Goal: Task Accomplishment & Management: Manage account settings

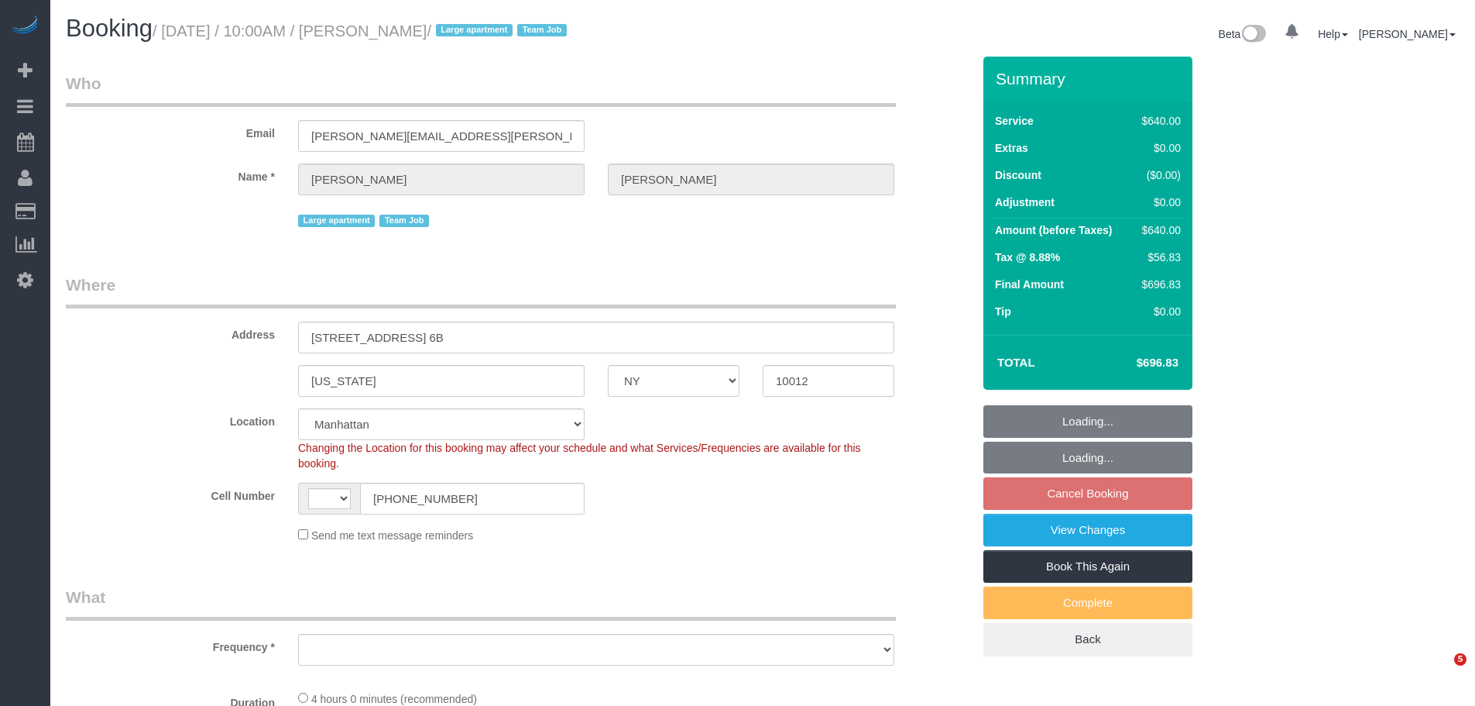
select select "NY"
select select "string:stripe-pm_1S6Gzo4VGloSiKo7bUrrxfkt"
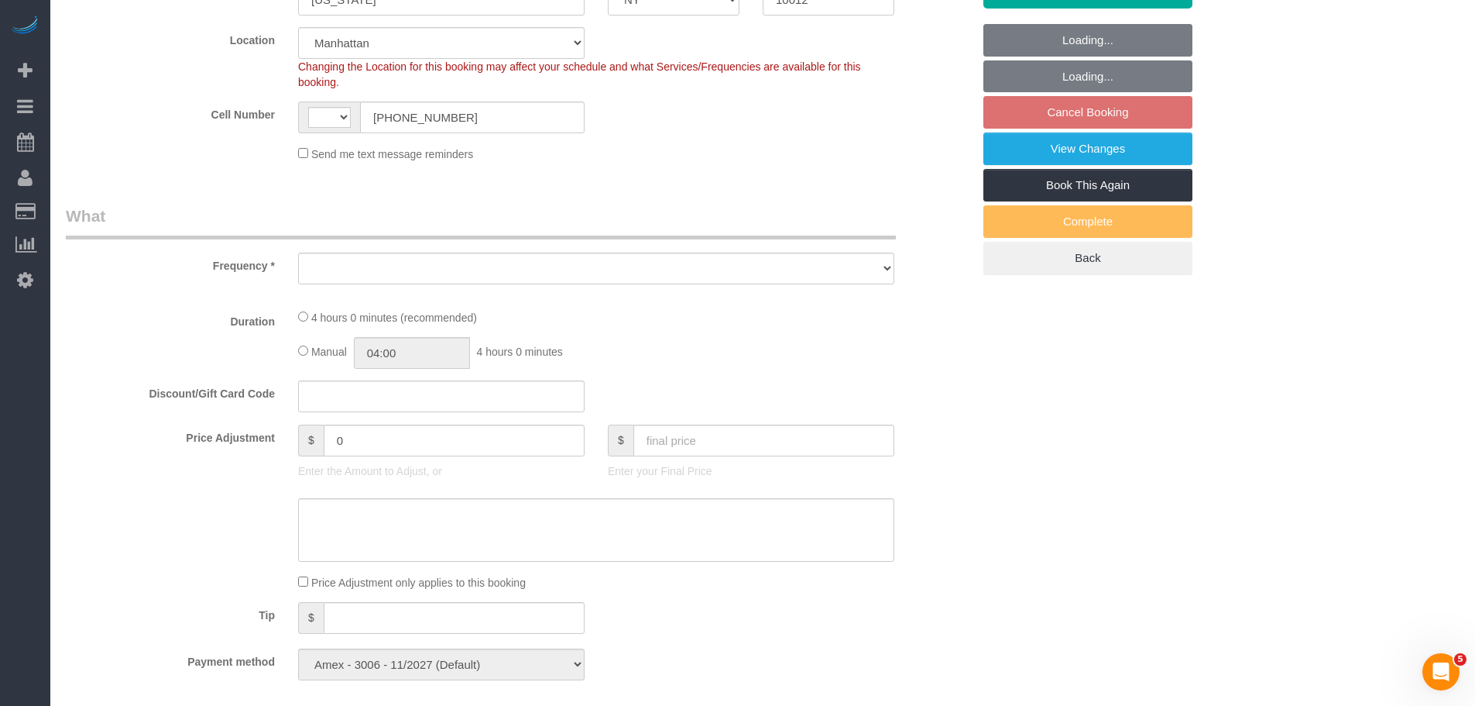
select select "string:[GEOGRAPHIC_DATA]"
select select "object:792"
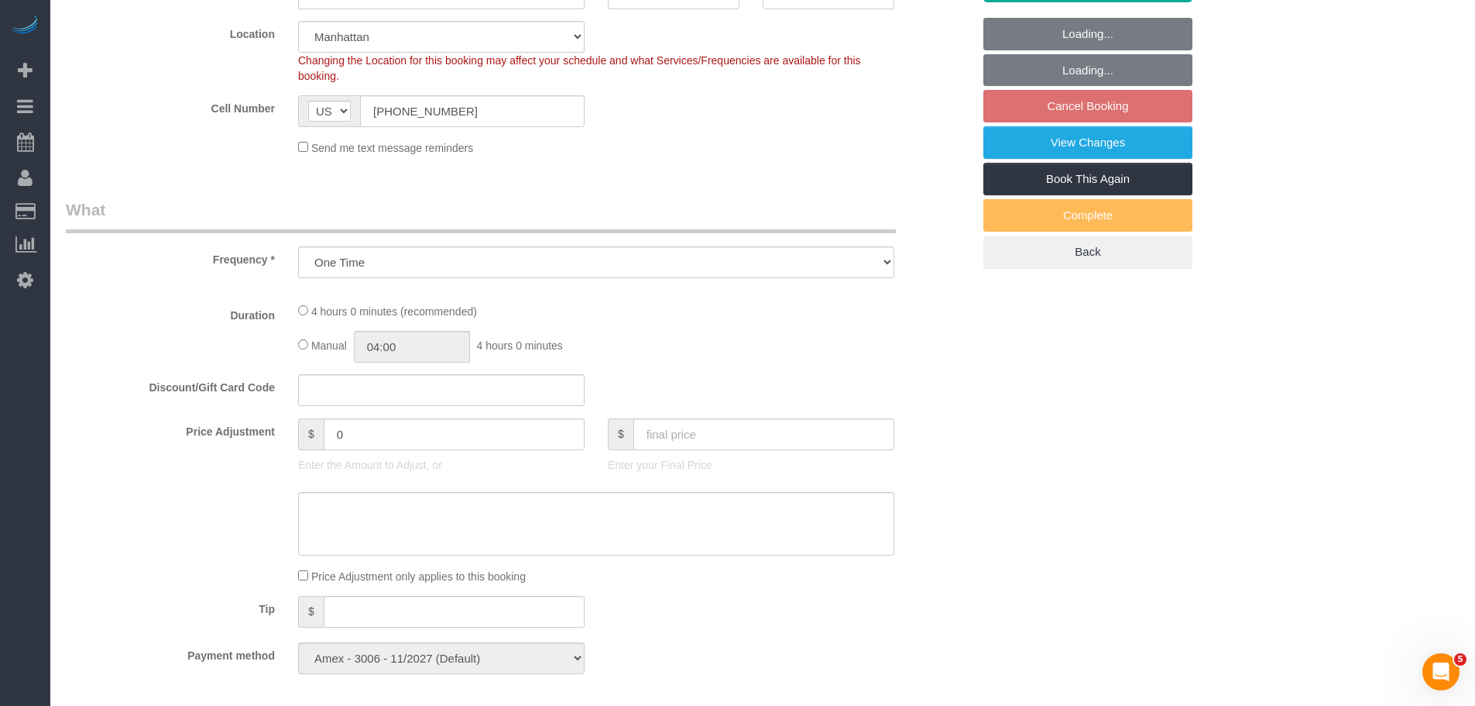
select select "240"
select select "spot3"
select select "number:57"
select select "number:72"
select select "number:15"
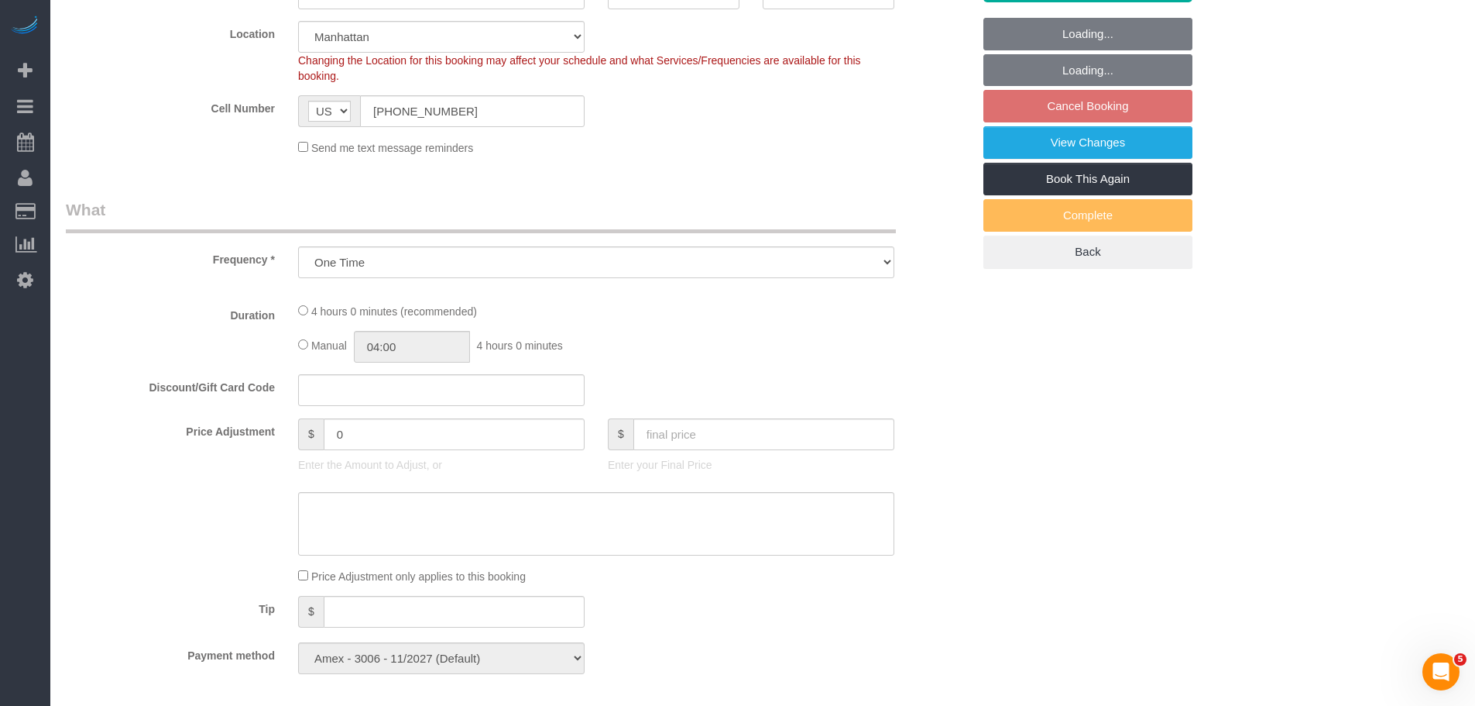
select select "number:6"
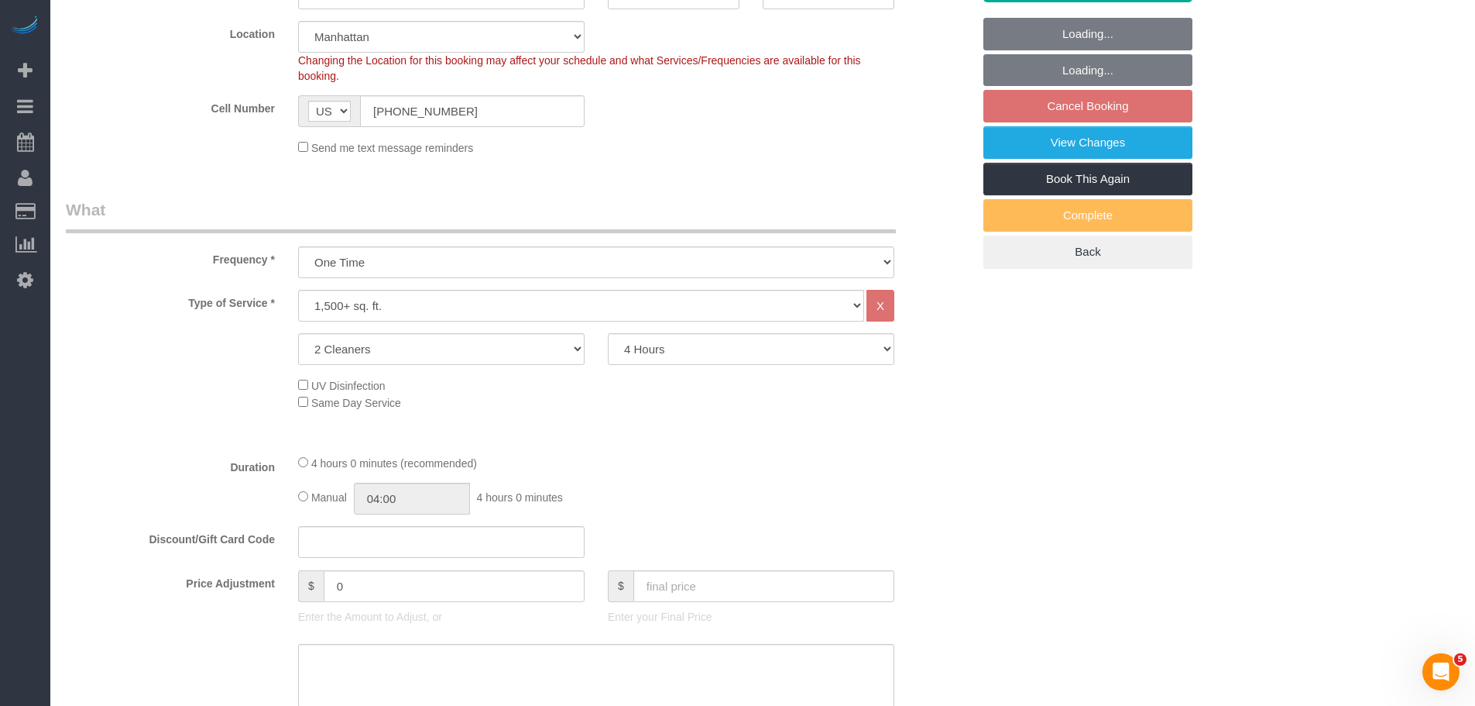
select select "object:1462"
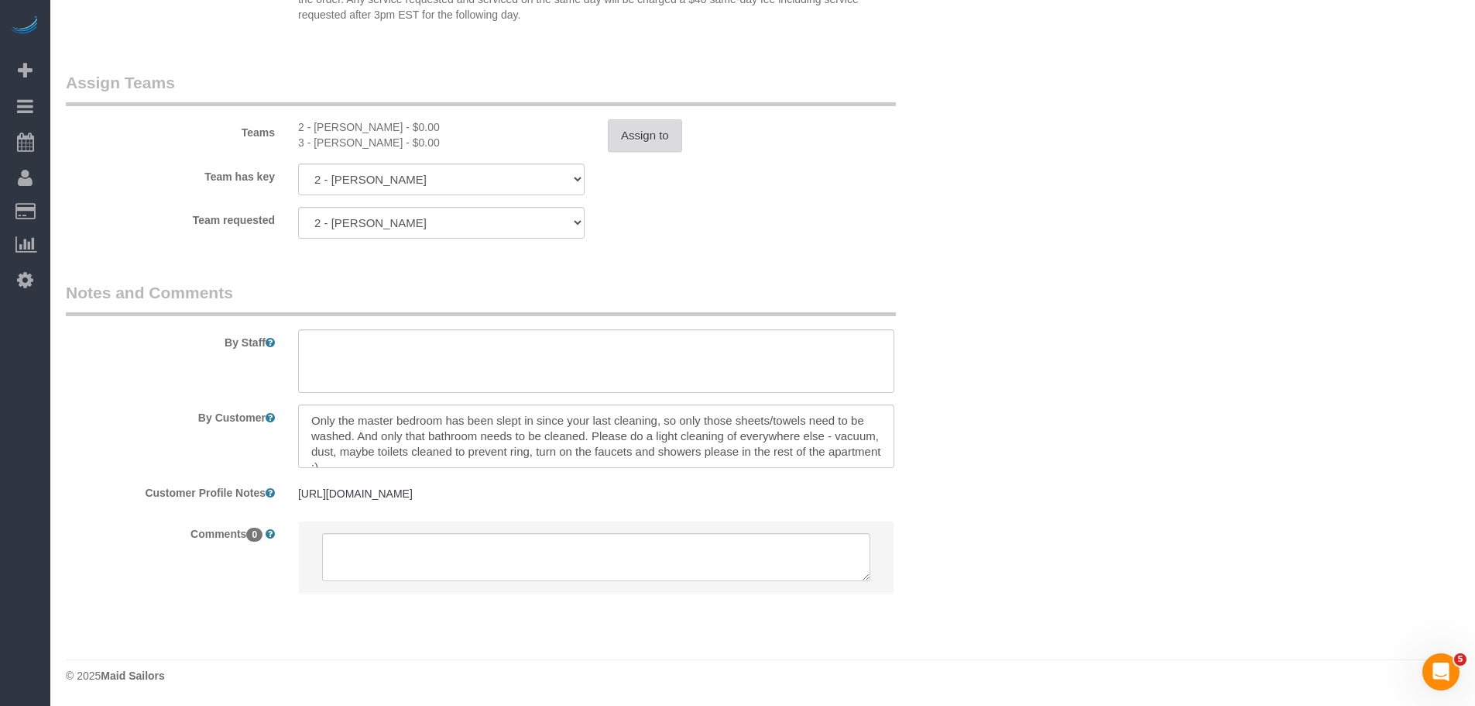
click at [644, 134] on button "Assign to" at bounding box center [645, 135] width 74 height 33
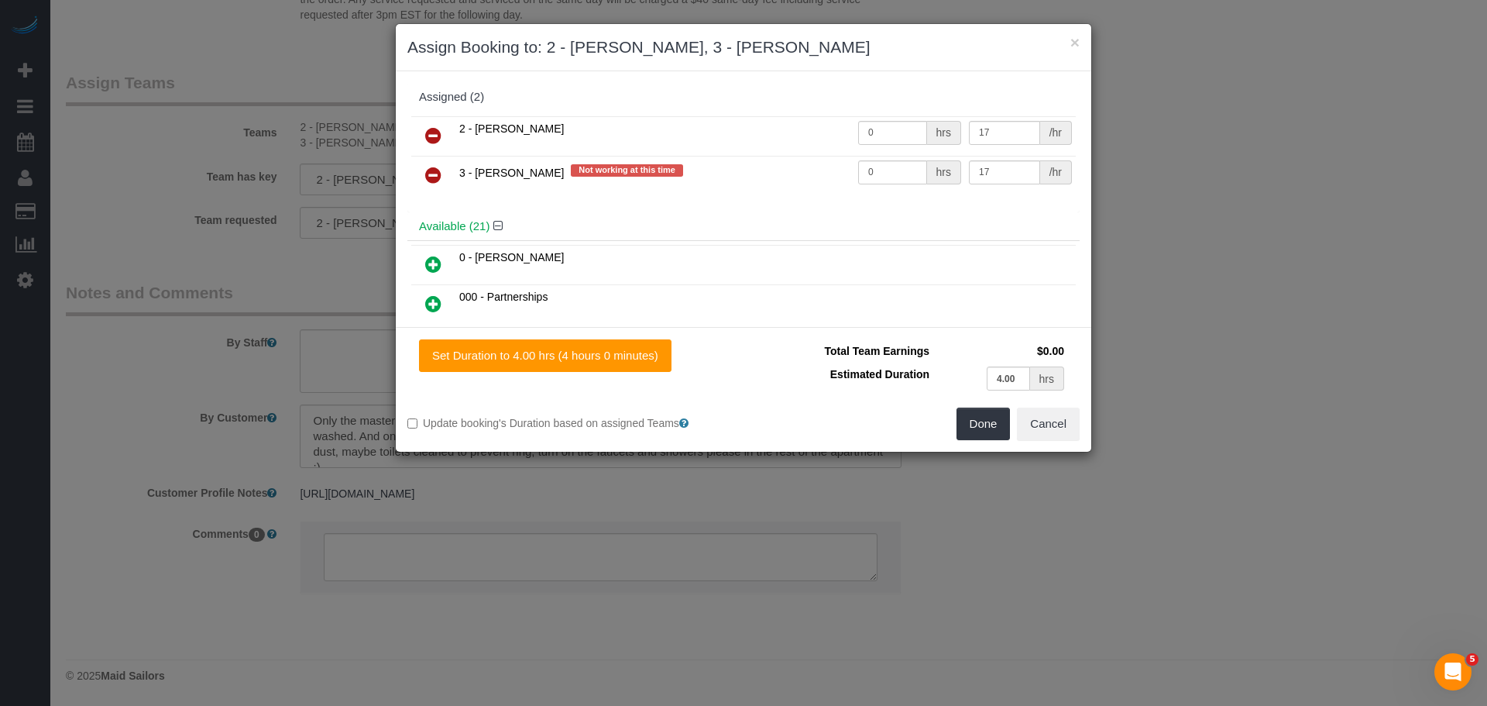
click at [1080, 44] on div "× Assign Booking to: 2 - Marilu Quintero, 3 - Martha Chicaiza" at bounding box center [743, 47] width 695 height 47
click at [1073, 46] on button "×" at bounding box center [1074, 42] width 9 height 16
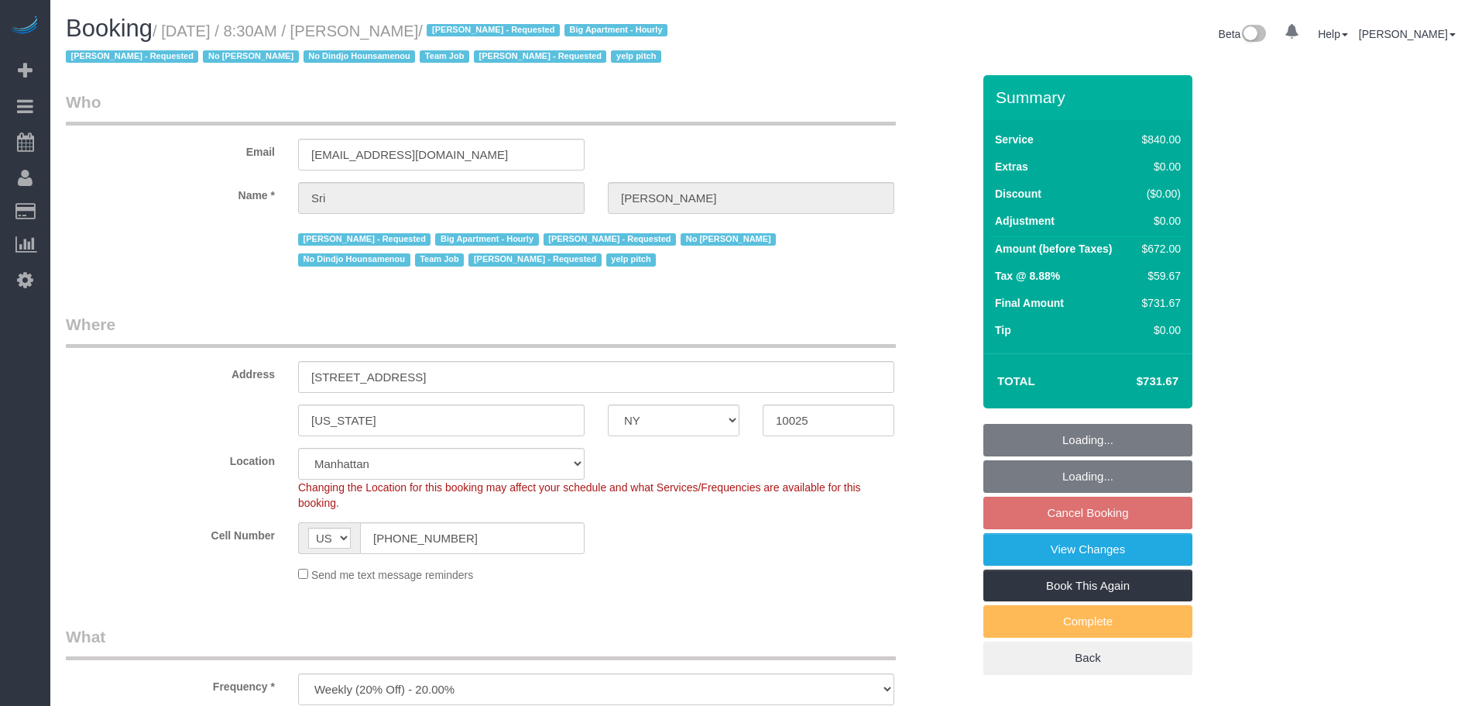
select select "NY"
select select "3"
select select "210"
select select "number:89"
select select "number:90"
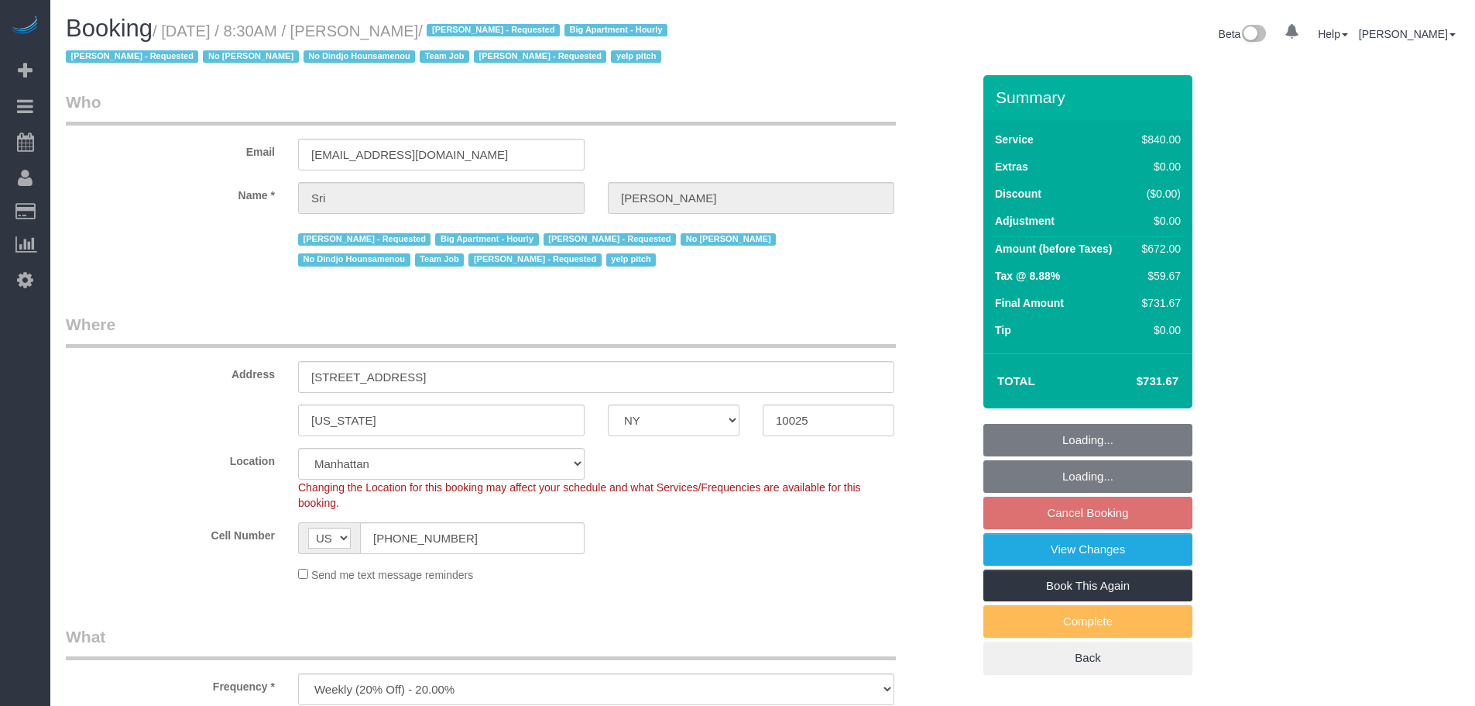
select select "number:15"
select select "number:5"
select select "string:stripe-pm_1I87dt4VGloSiKo7CuPcnWZf"
select select "object:1501"
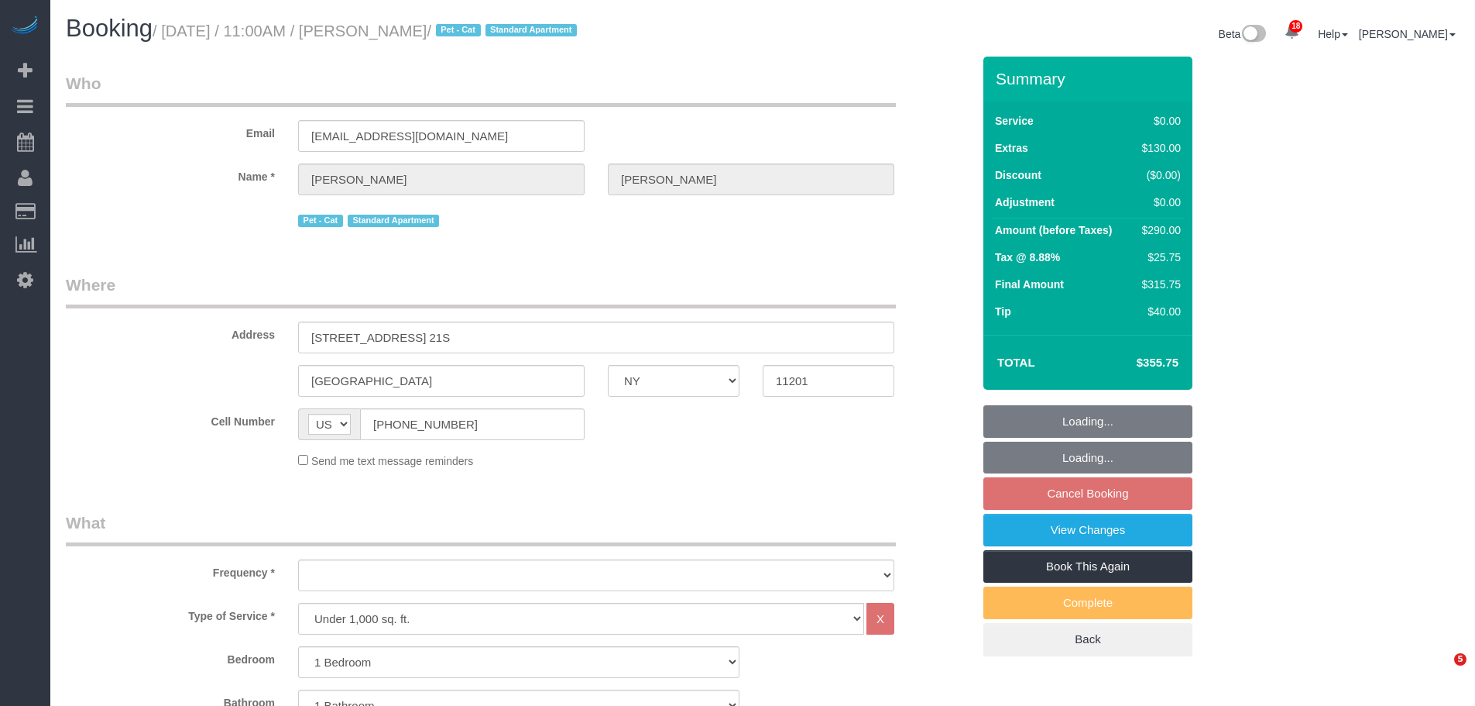
select select "NY"
select select "1"
select select "number:58"
select select "number:75"
select select "number:14"
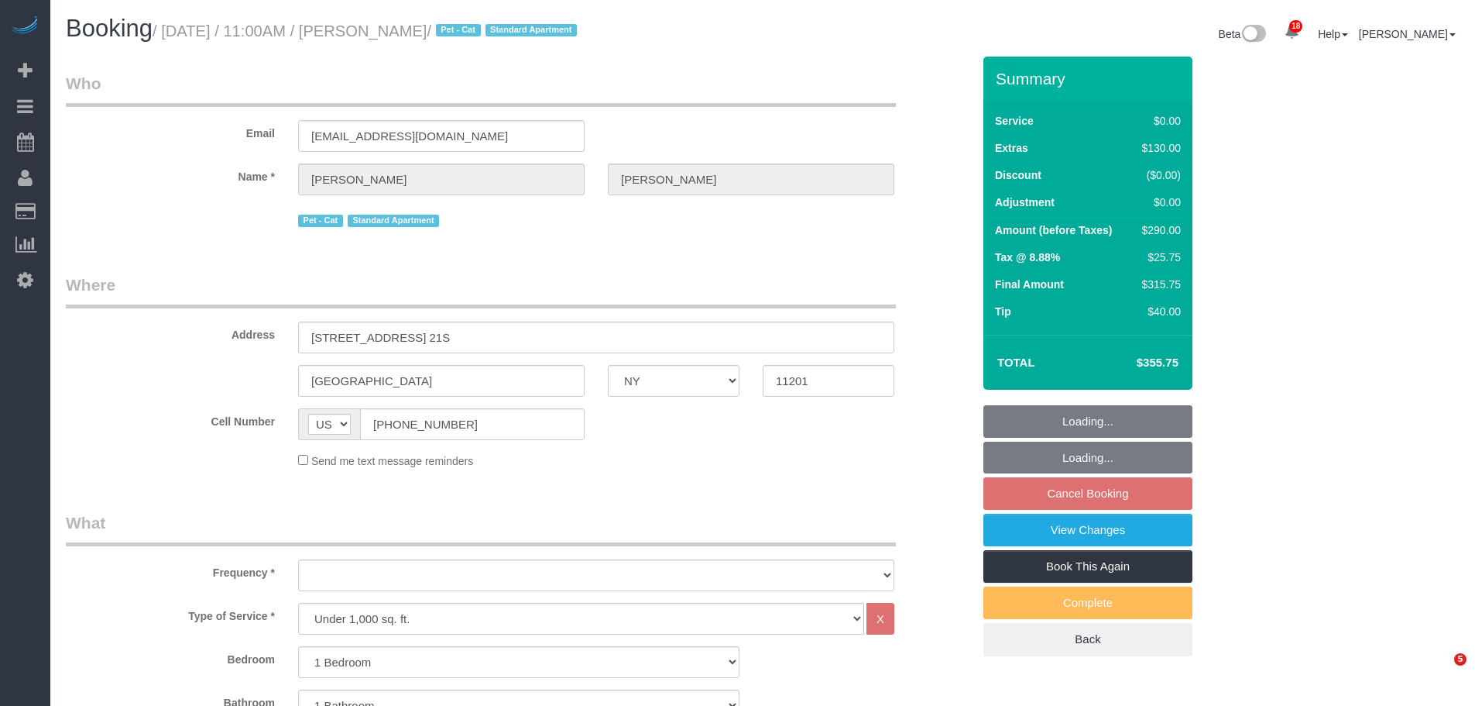
select select "number:6"
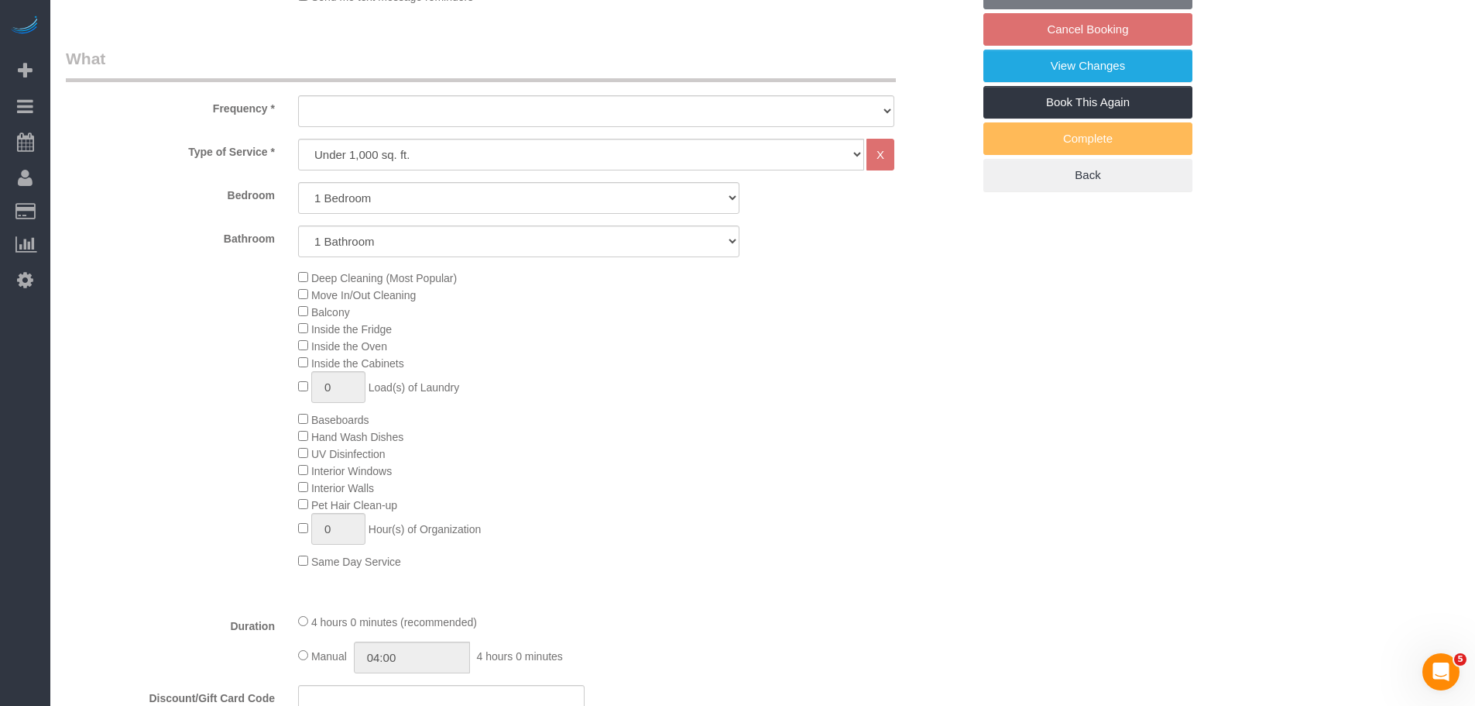
select select "object:1428"
select select "spot4"
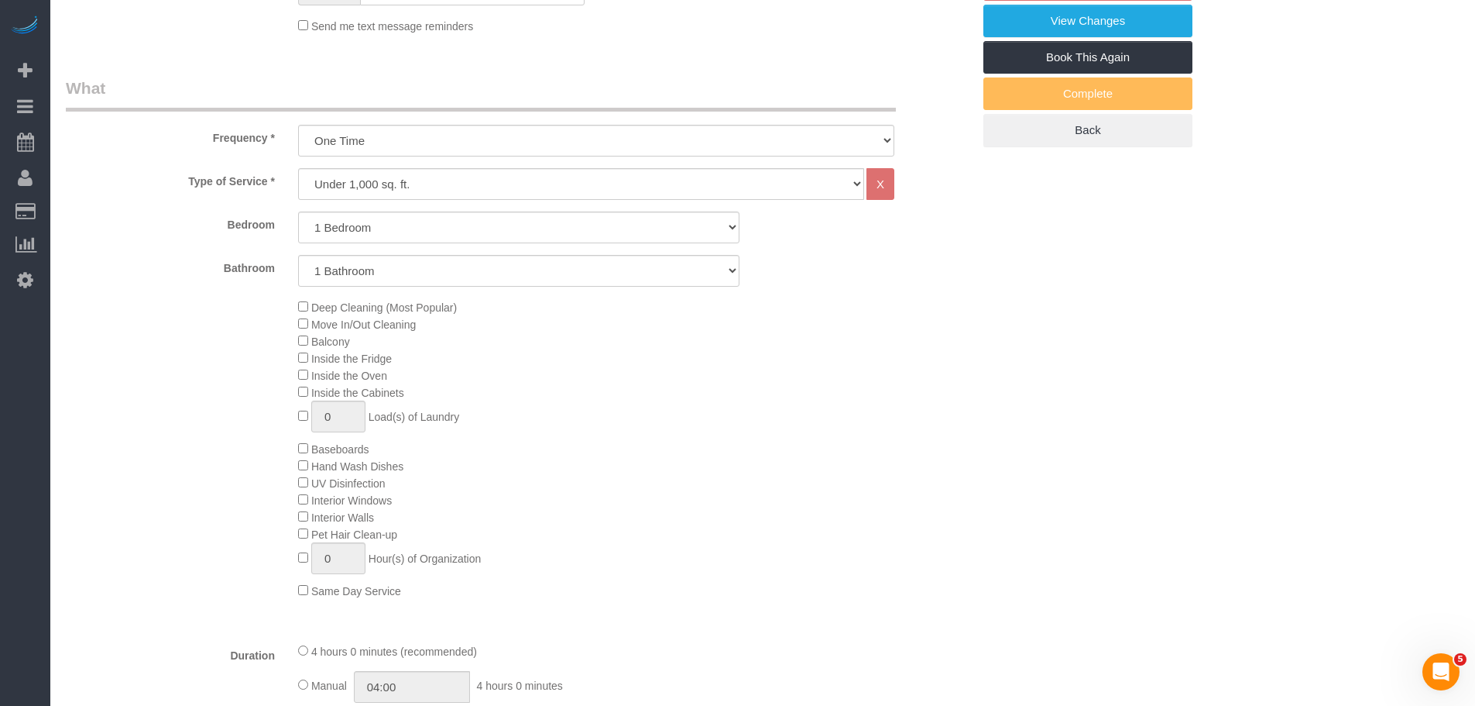
select select "spot64"
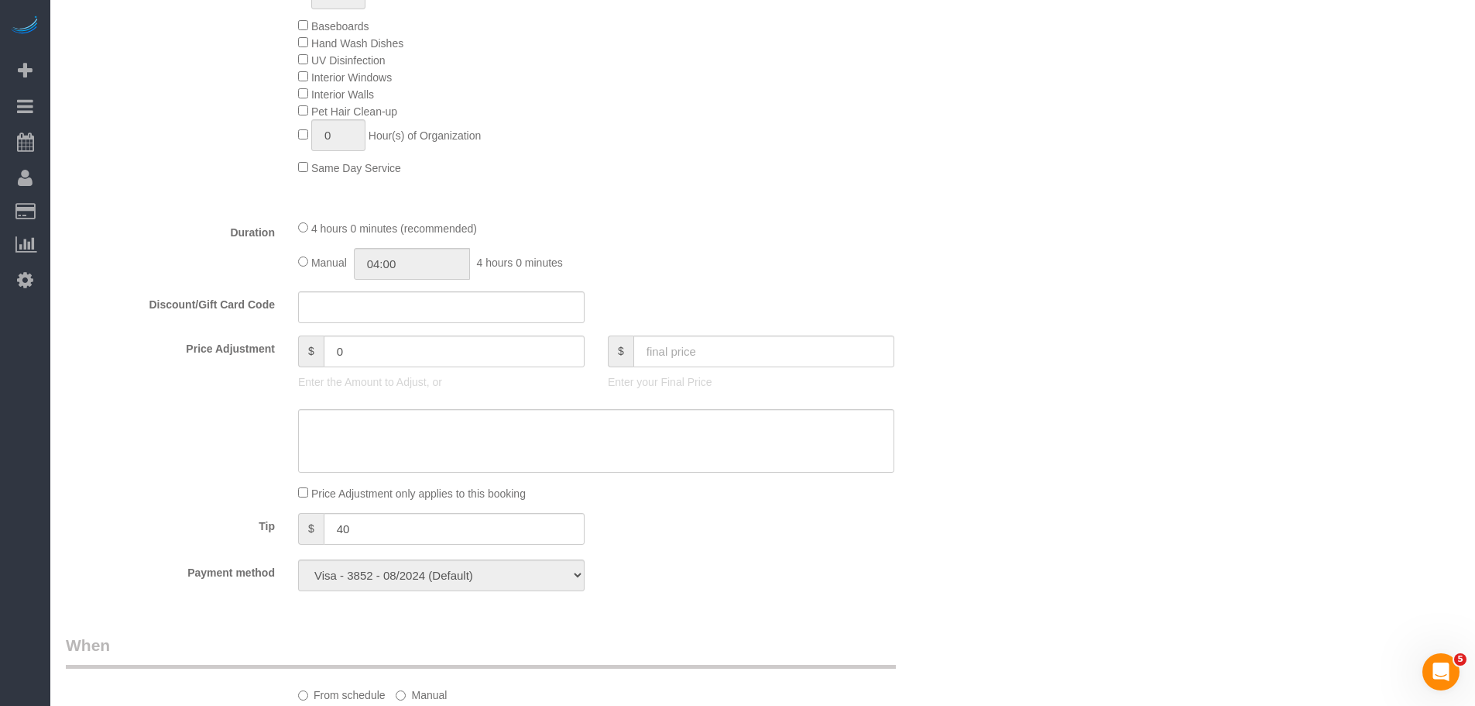
select select "1"
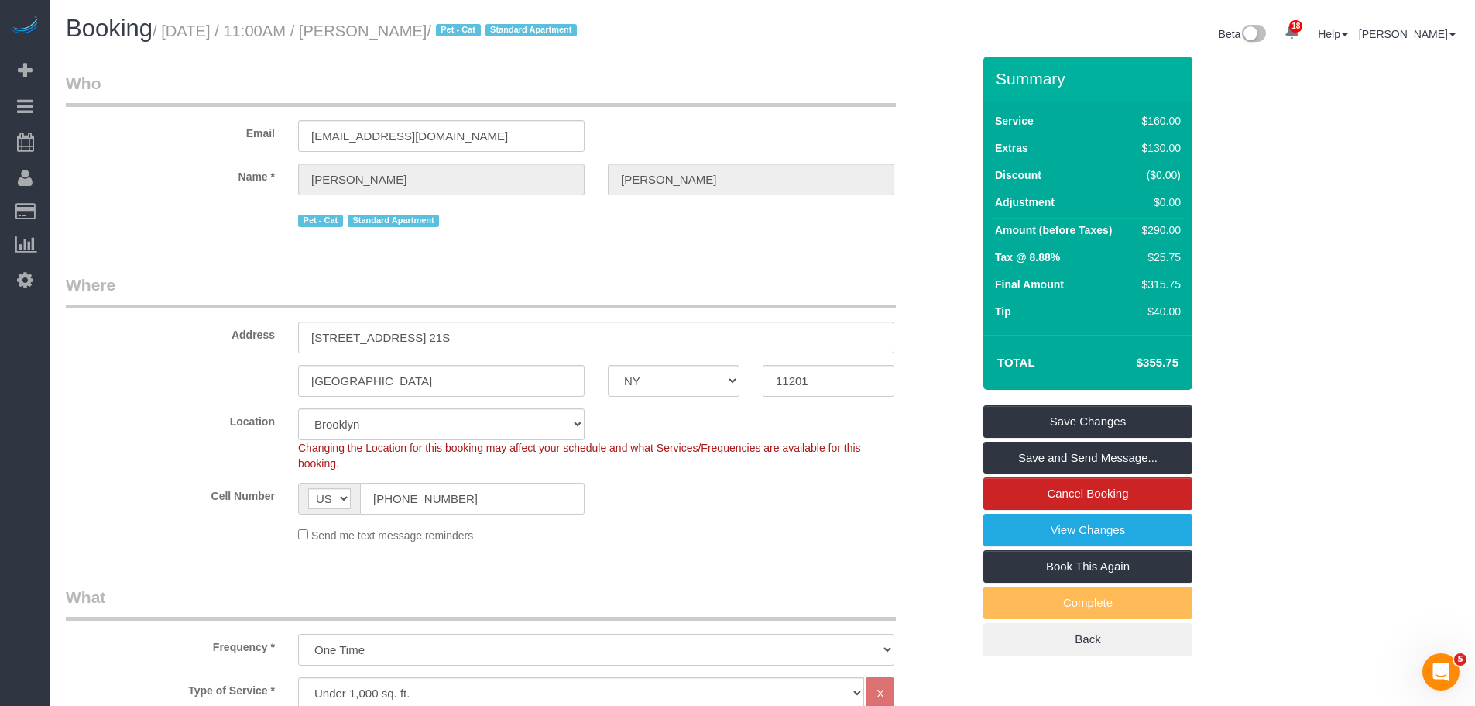
click at [617, 284] on legend "Where" at bounding box center [481, 290] width 830 height 35
click at [640, 118] on div "Email matt.tepper12@gmail.com" at bounding box center [518, 112] width 929 height 80
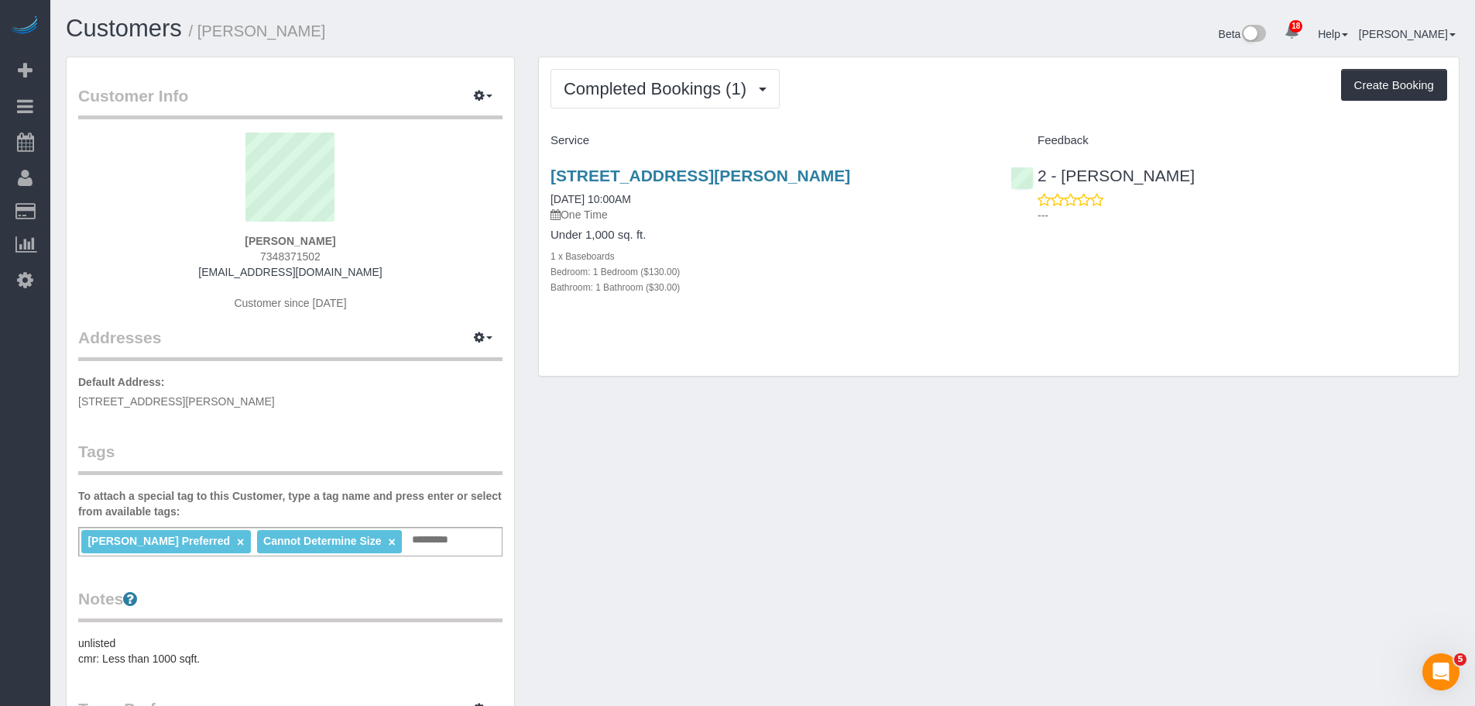
click at [836, 304] on div "54 Noll Street, Apt 316, Brooklyn, NY 11206 08/17/2025 10:00AM One Time Under 1…" at bounding box center [769, 239] width 460 height 172
click at [811, 346] on div "Completed Bookings (1) Completed Bookings (1) Upcoming Bookings (7) Cancelled B…" at bounding box center [999, 216] width 920 height 319
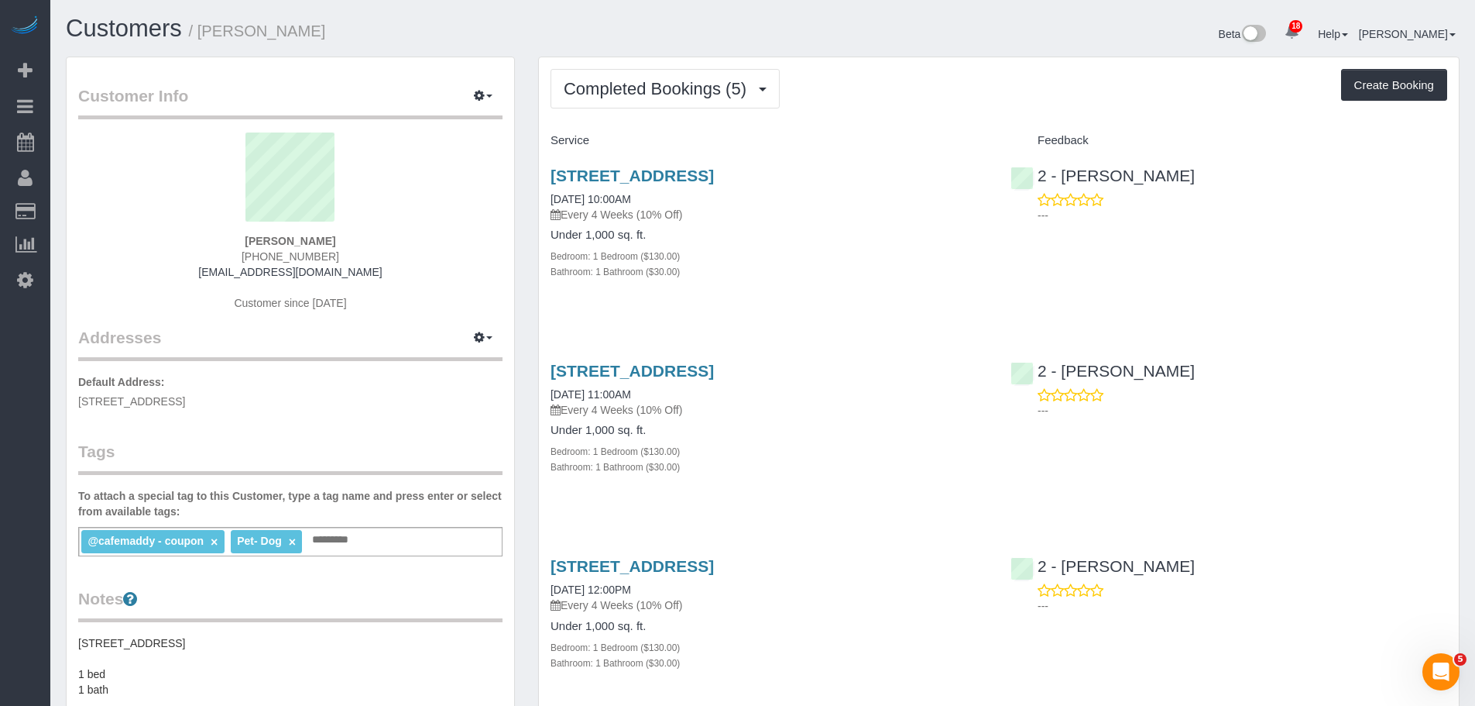
click at [918, 106] on div "Completed Bookings (5) Completed Bookings (5) Upcoming Bookings (7) Cancelled B…" at bounding box center [999, 88] width 897 height 39
click at [971, 109] on div "Completed Bookings (5) Completed Bookings (5) Upcoming Bookings (7) Cancelled B…" at bounding box center [999, 607] width 920 height 1100
click at [882, 96] on div "Completed Bookings (5) Completed Bookings (5) Upcoming Bookings (7) Cancelled B…" at bounding box center [999, 88] width 897 height 39
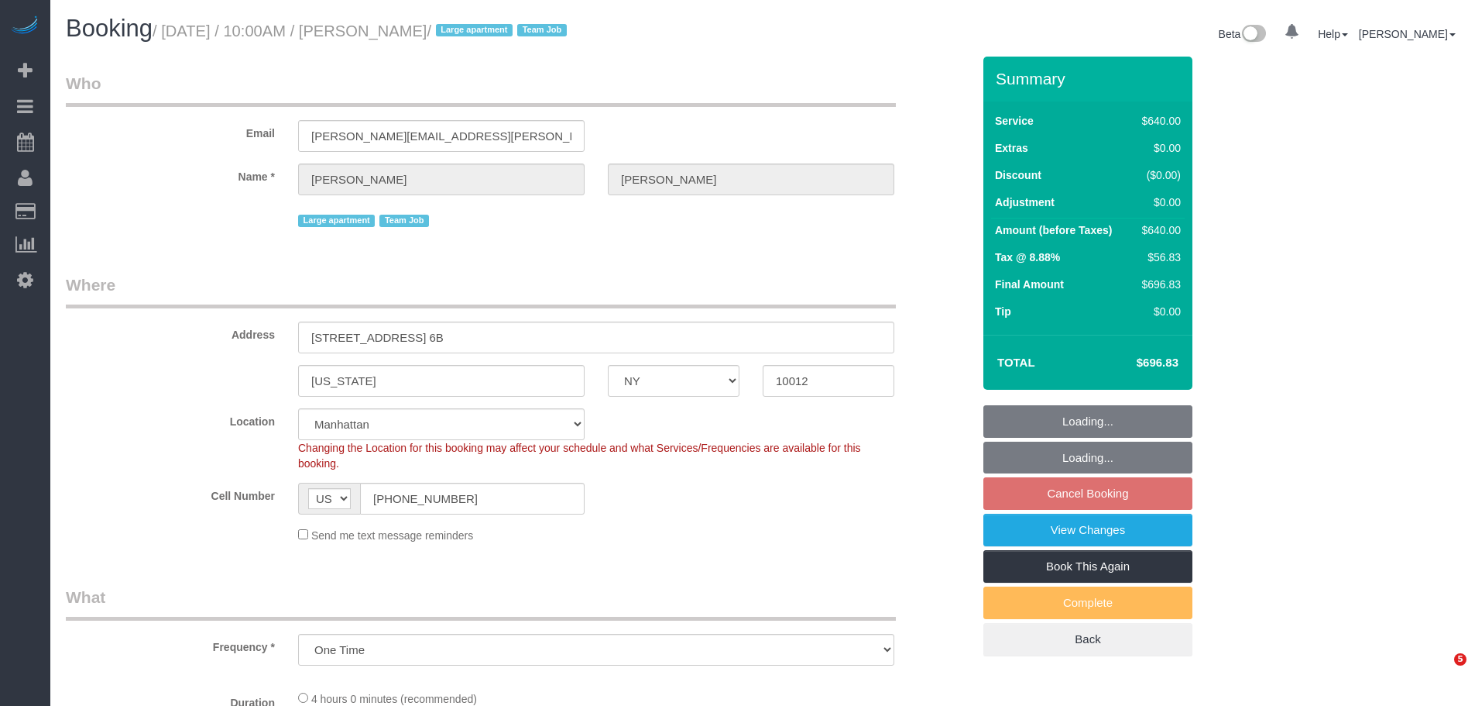
select select "NY"
select select "string:stripe-pm_1S6Gzo4VGloSiKo7bUrrxfkt"
select select "spot3"
select select "number:57"
select select "number:72"
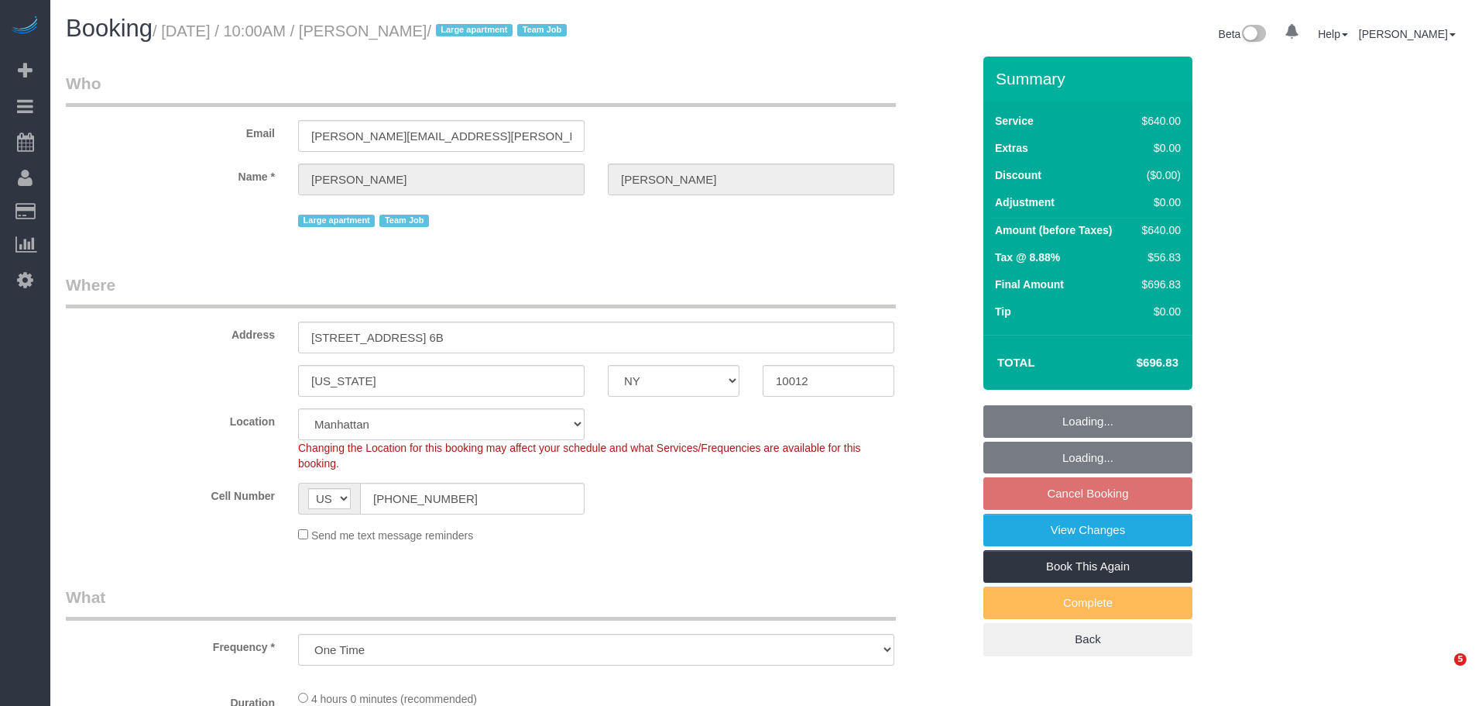
select select "number:15"
select select "number:6"
select select "object:1037"
select select "240"
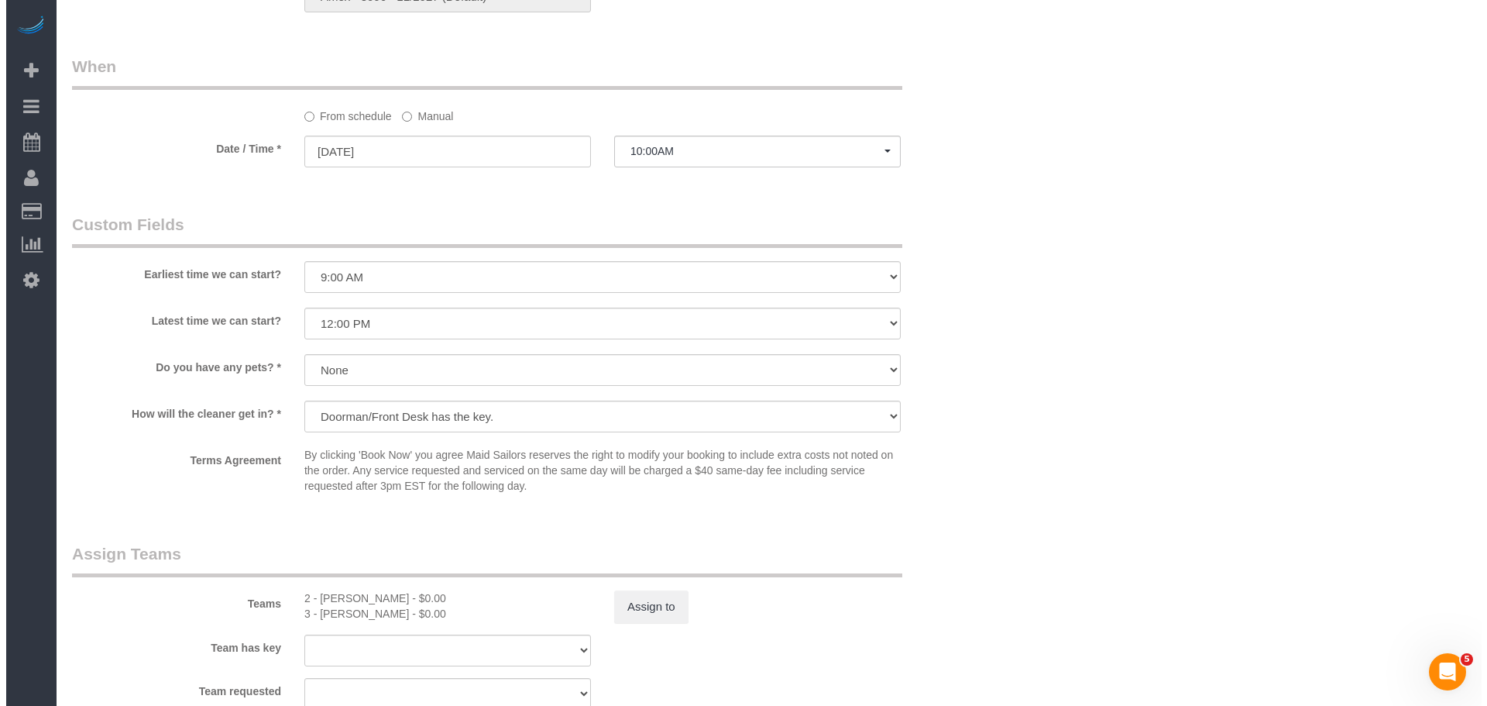
scroll to position [1549, 0]
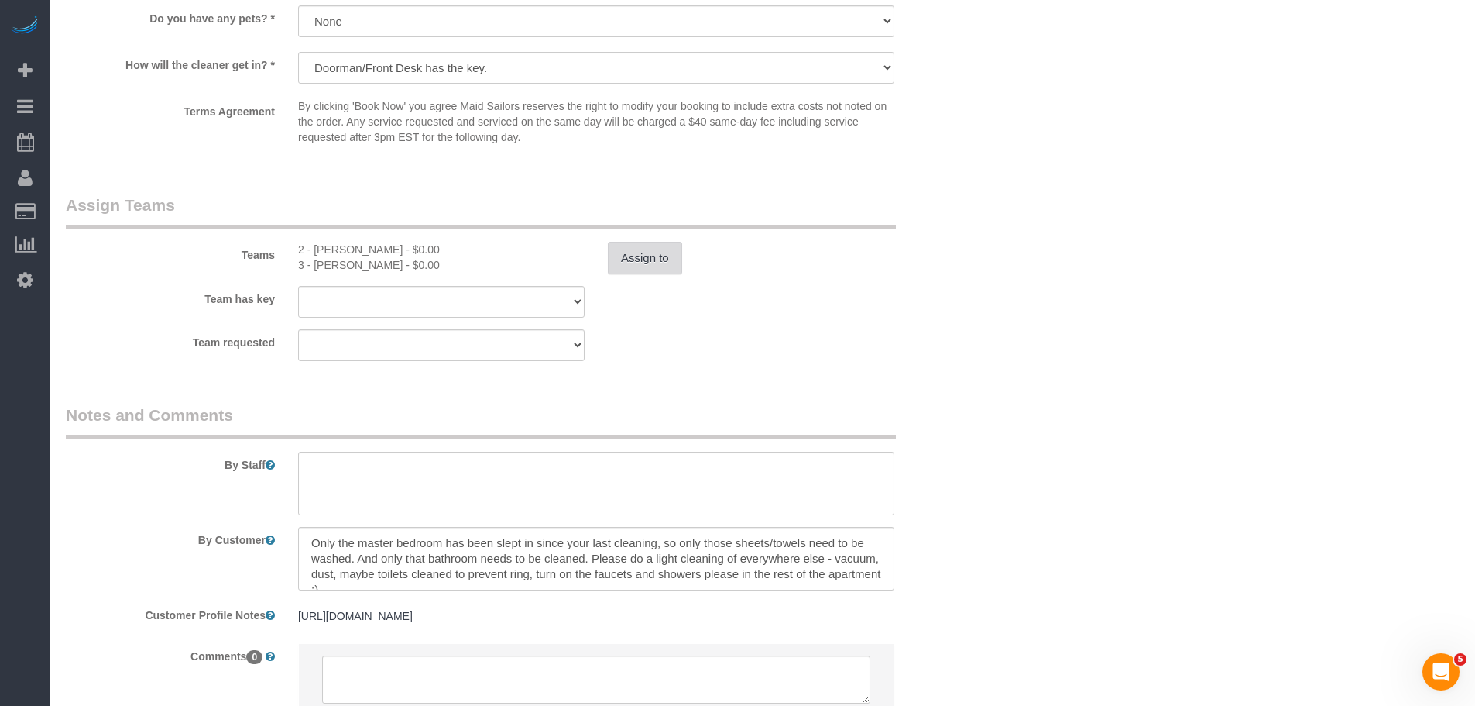
click at [664, 252] on button "Assign to" at bounding box center [645, 258] width 74 height 33
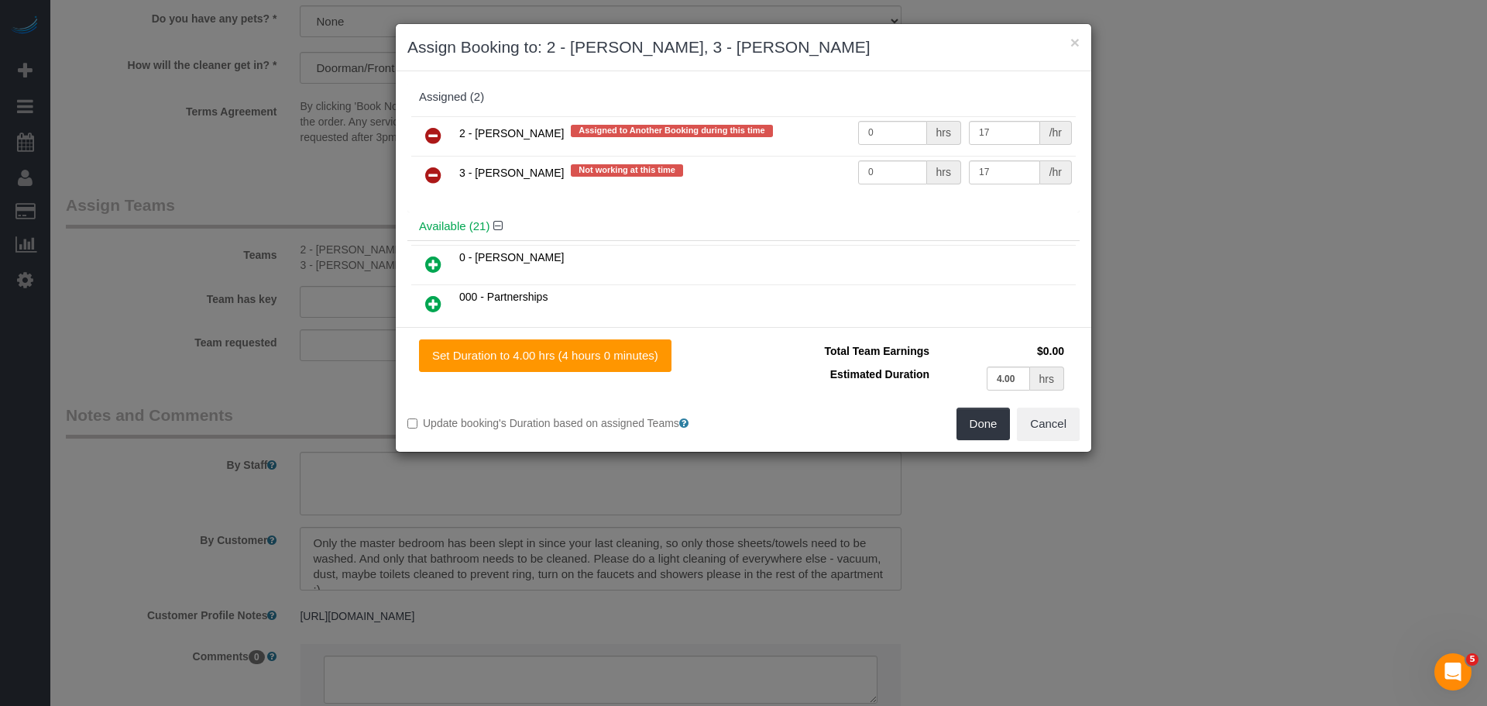
click at [429, 175] on icon at bounding box center [433, 175] width 16 height 19
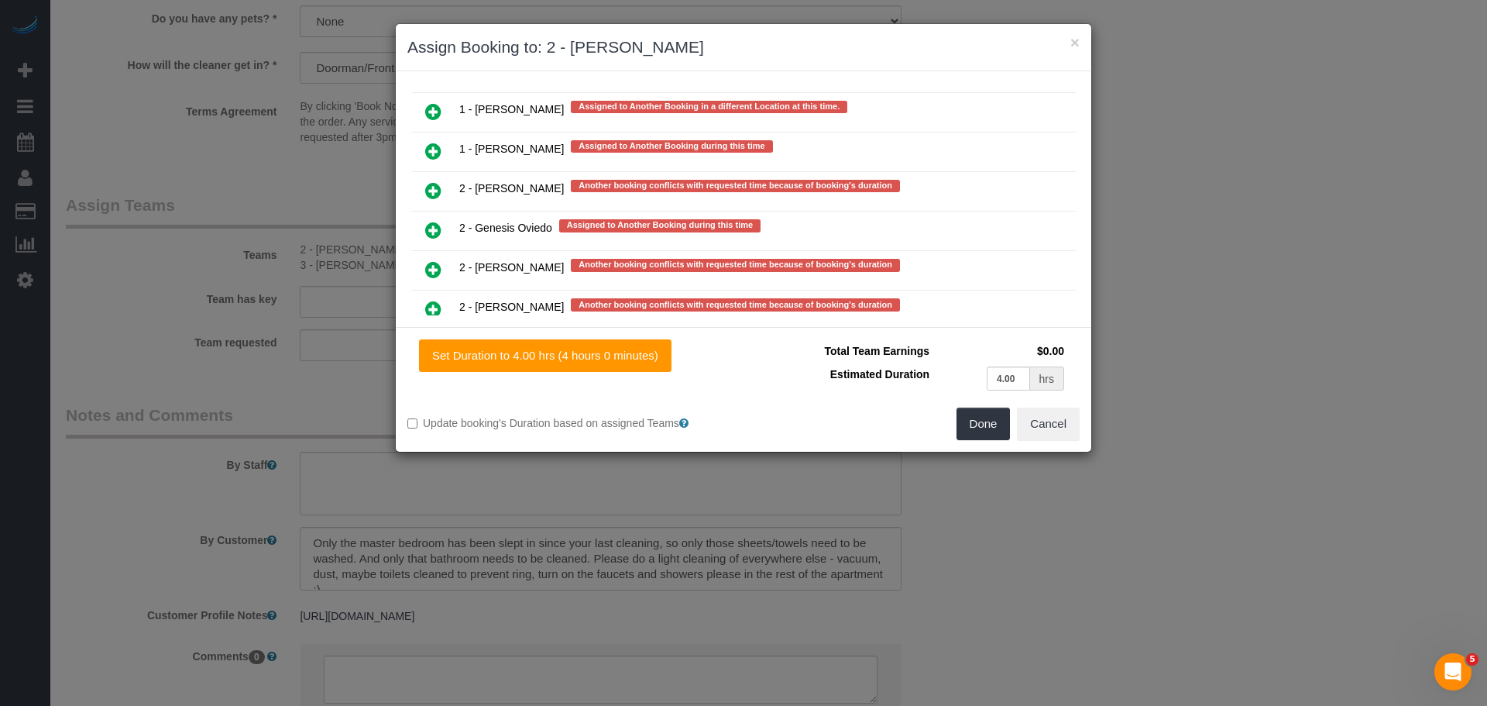
scroll to position [3175, 0]
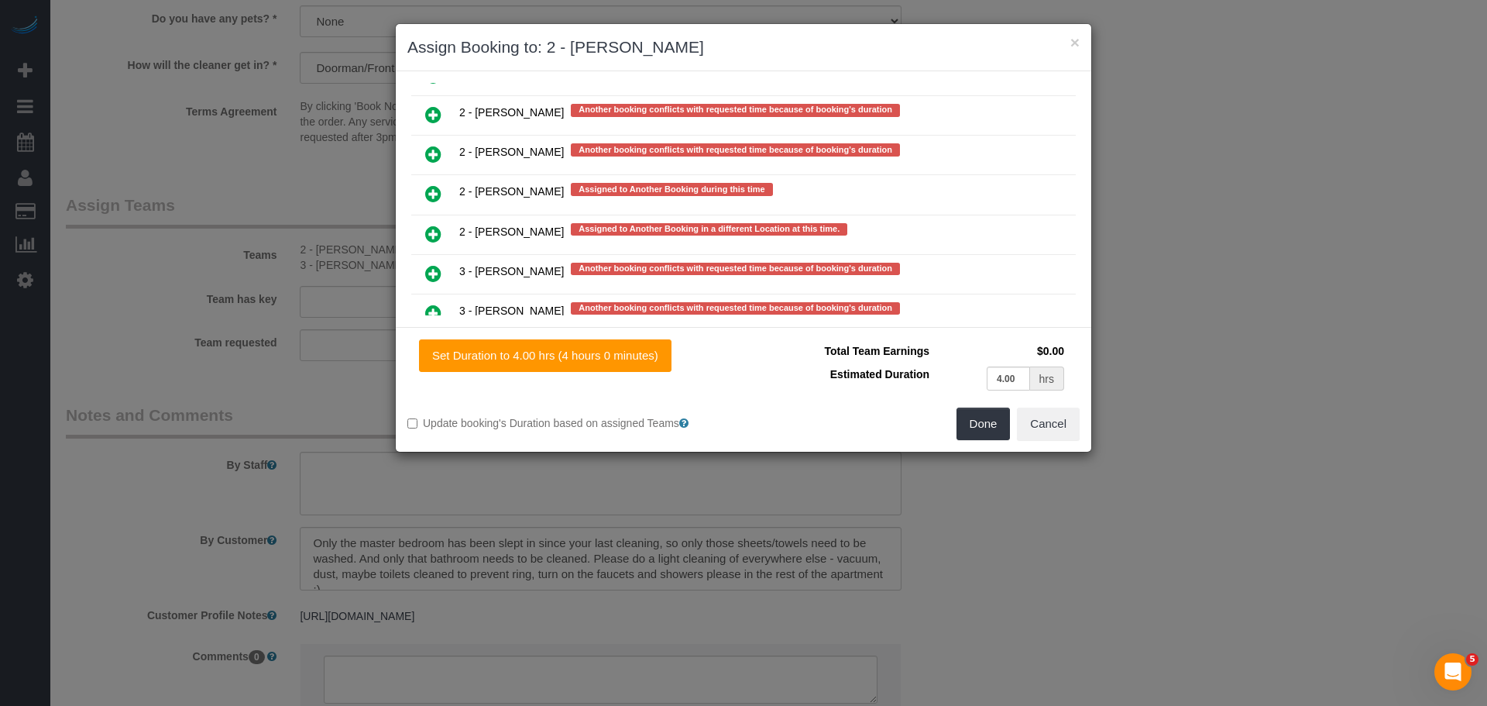
click at [445, 197] on link at bounding box center [433, 194] width 36 height 31
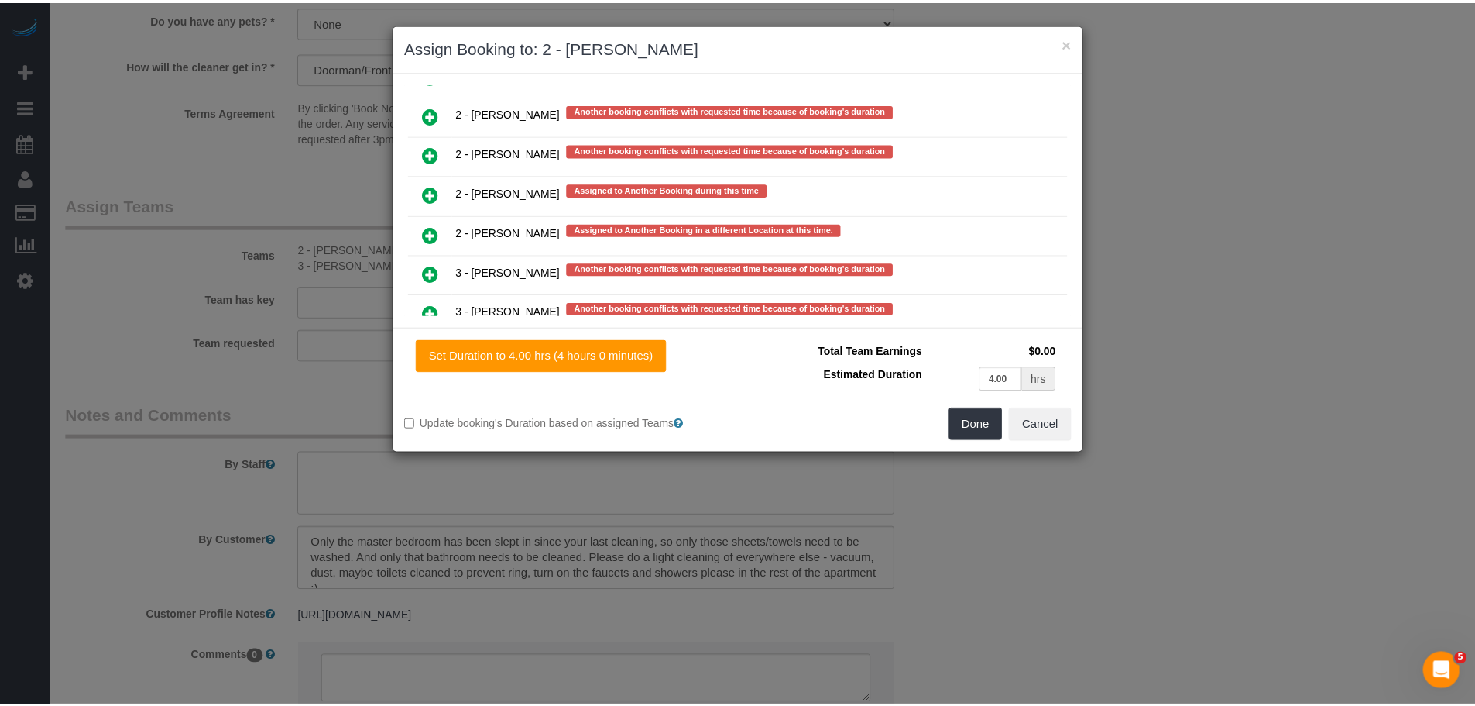
scroll to position [3215, 0]
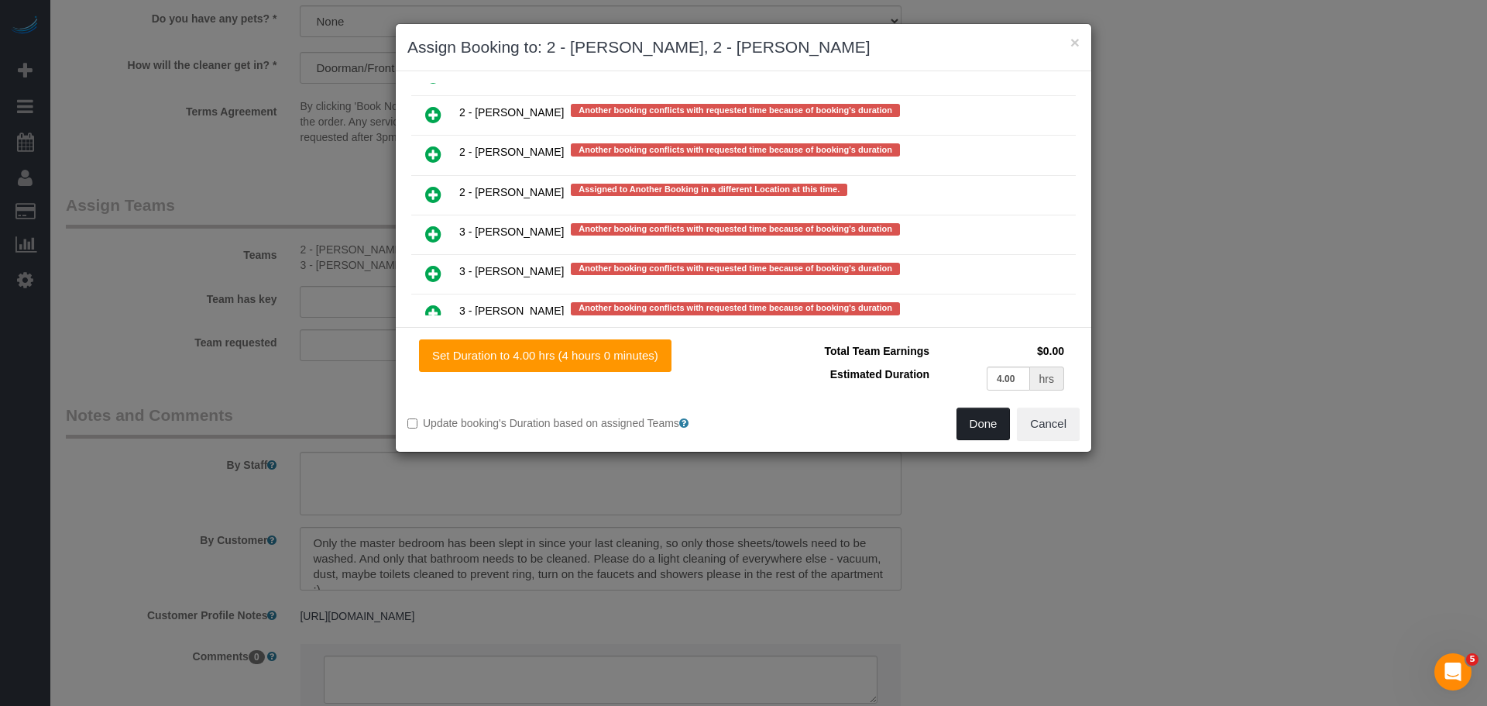
drag, startPoint x: 979, startPoint y: 427, endPoint x: 959, endPoint y: 427, distance: 20.1
click at [980, 427] on button "Done" at bounding box center [983, 423] width 54 height 33
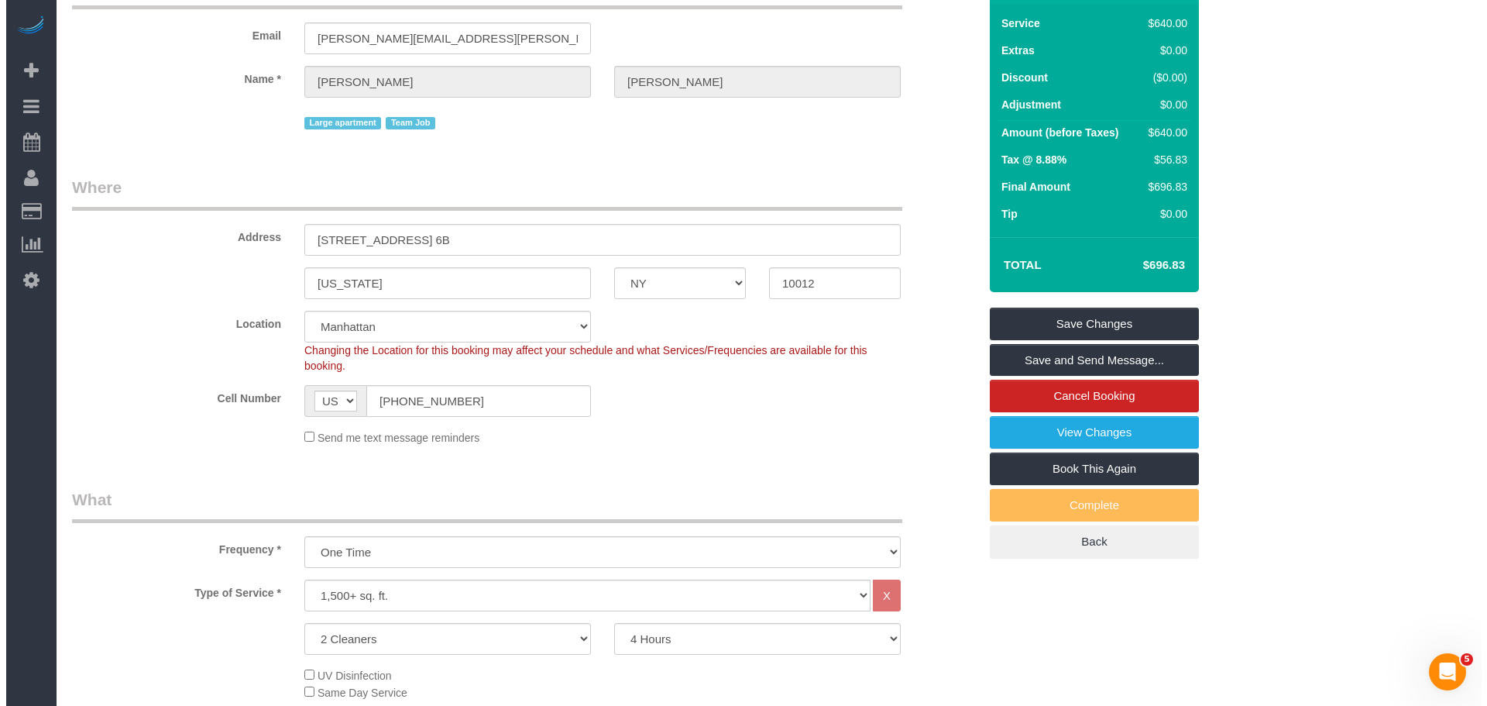
scroll to position [0, 0]
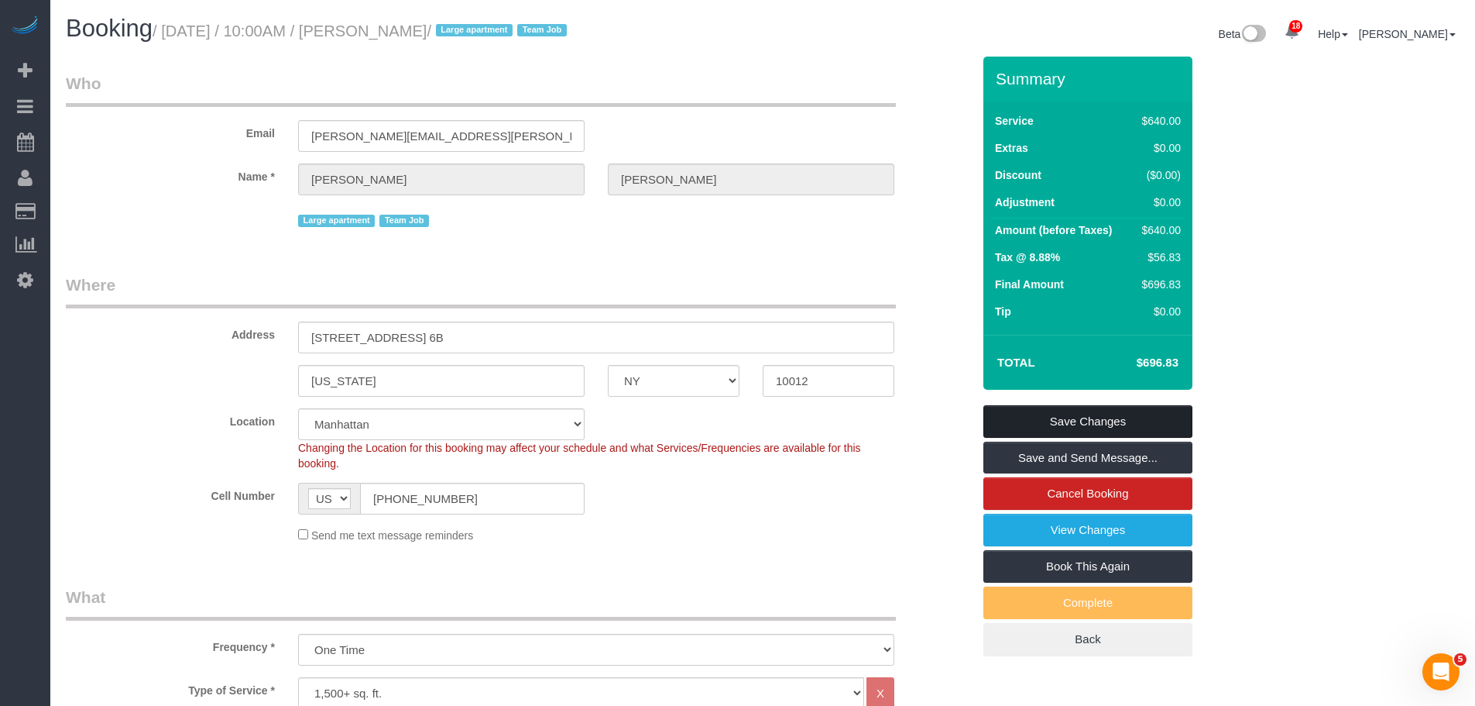
click at [1074, 414] on link "Save Changes" at bounding box center [1088, 421] width 209 height 33
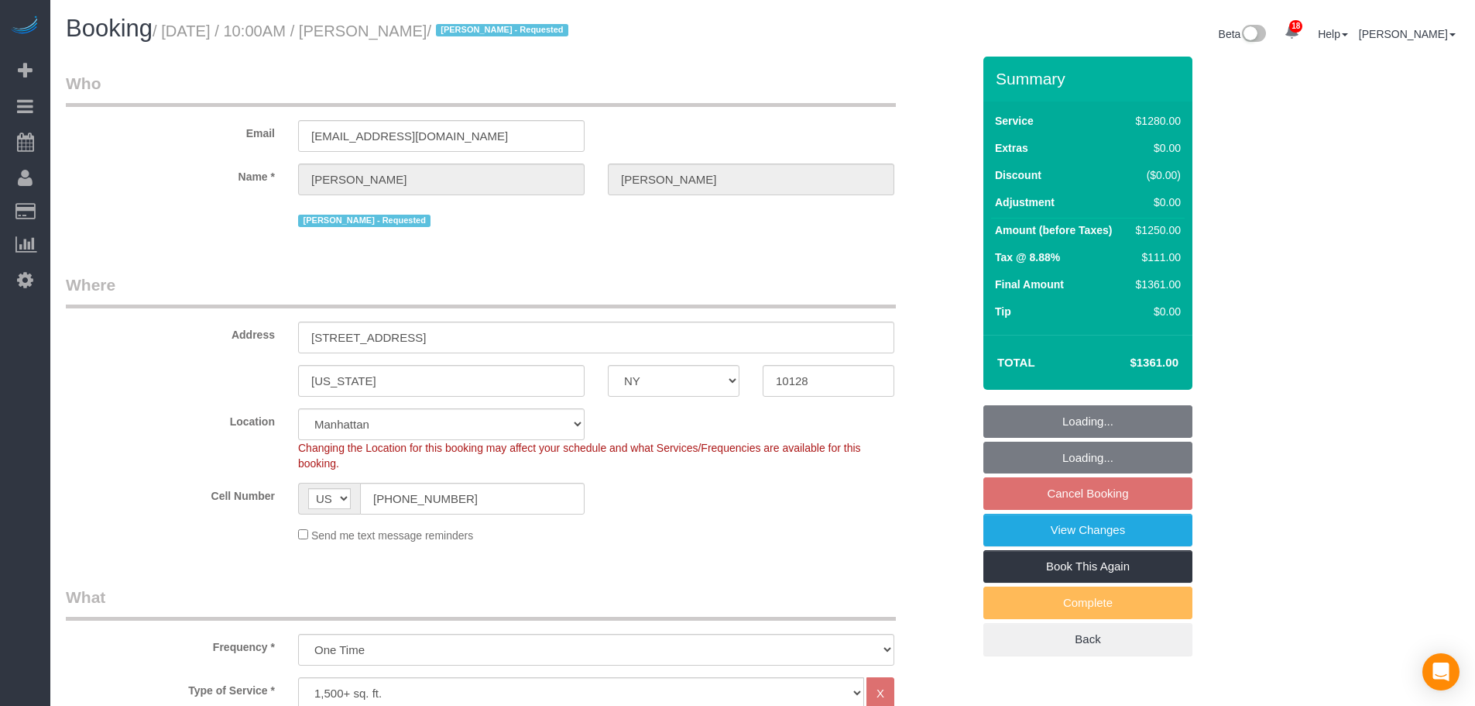
select select "NY"
select select "4"
select select "240"
select select "number:58"
select select "number:70"
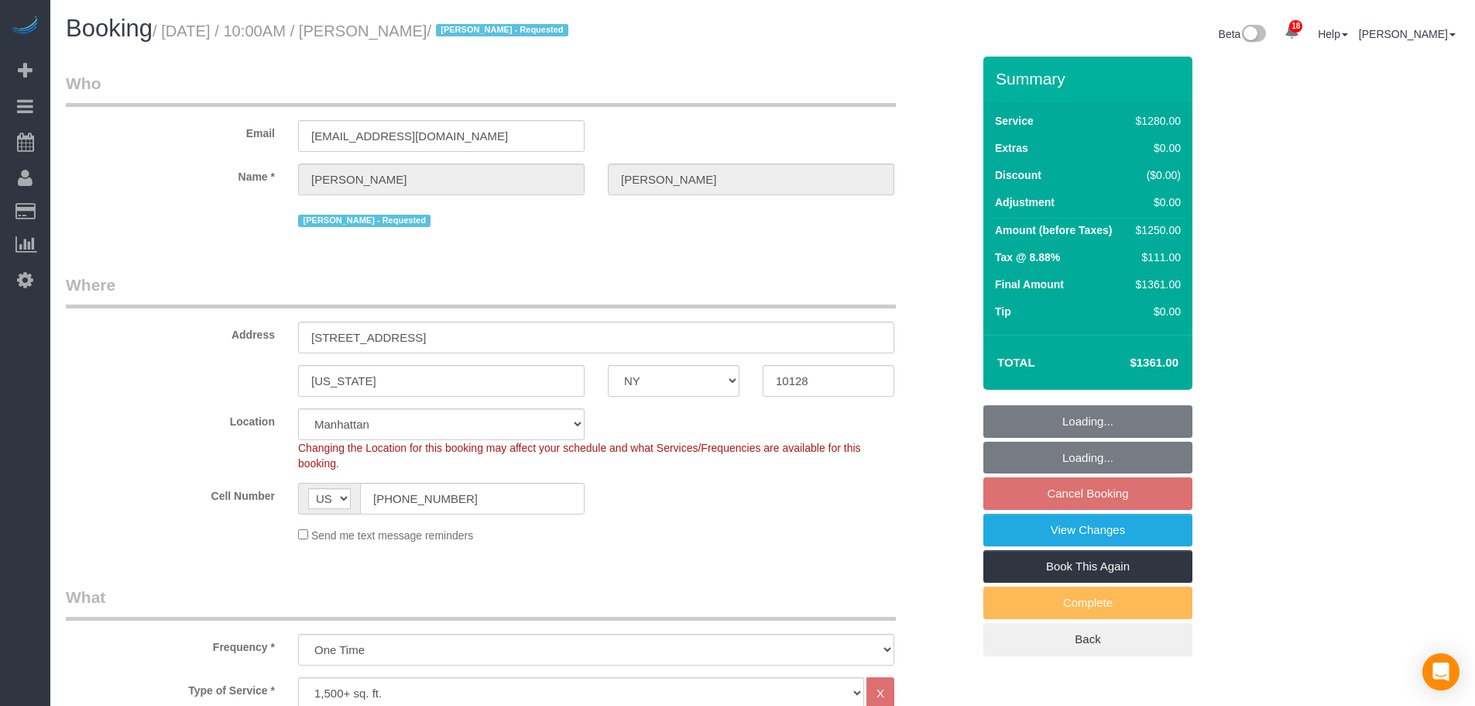
select select "number:15"
select select "number:5"
select select "spot3"
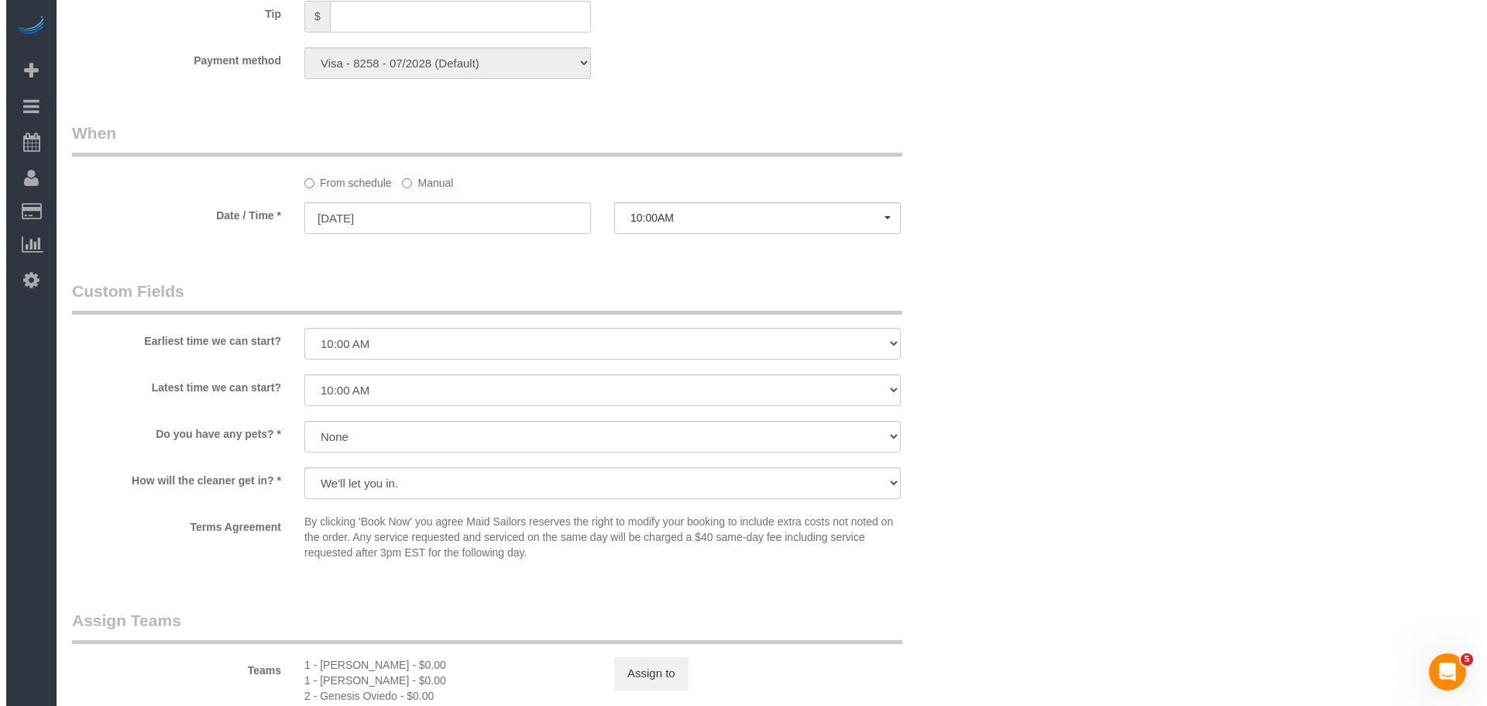
scroll to position [1317, 0]
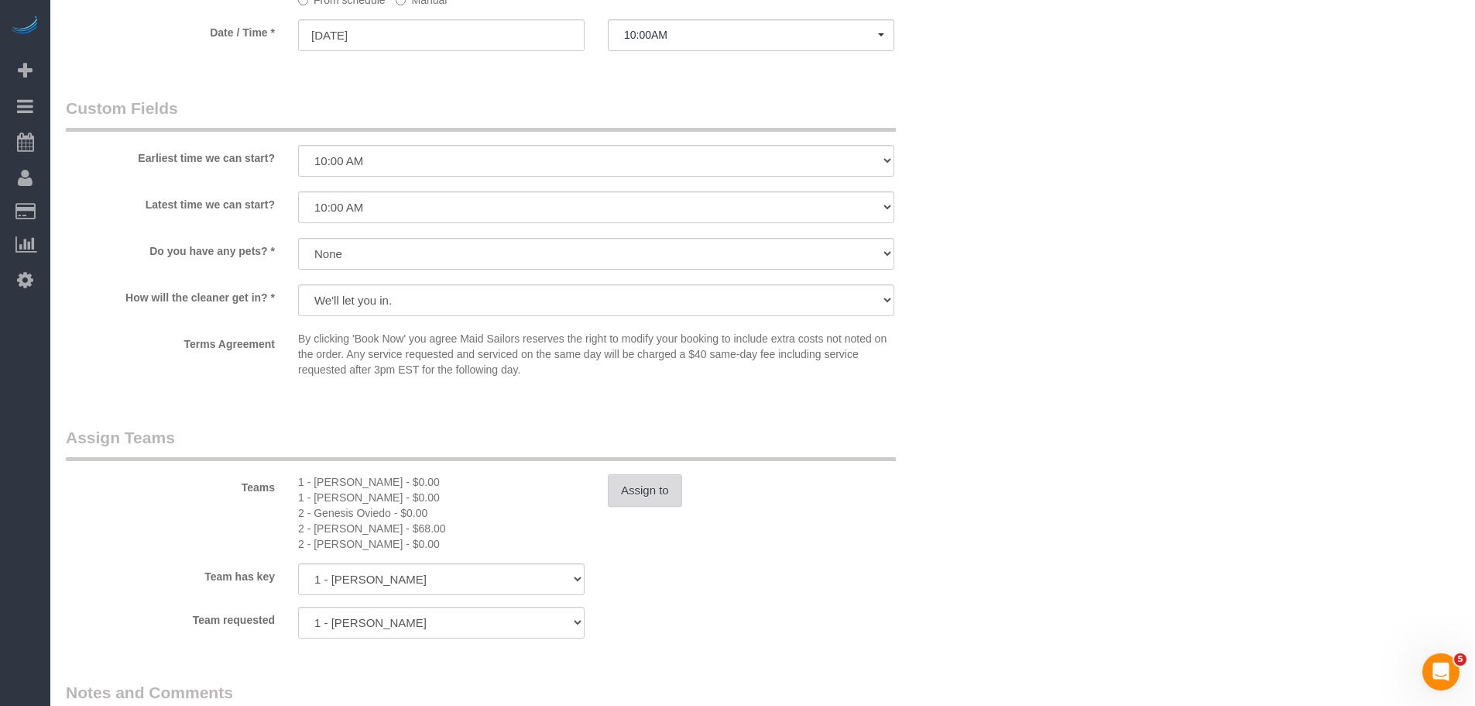
click at [637, 486] on button "Assign to" at bounding box center [645, 490] width 74 height 33
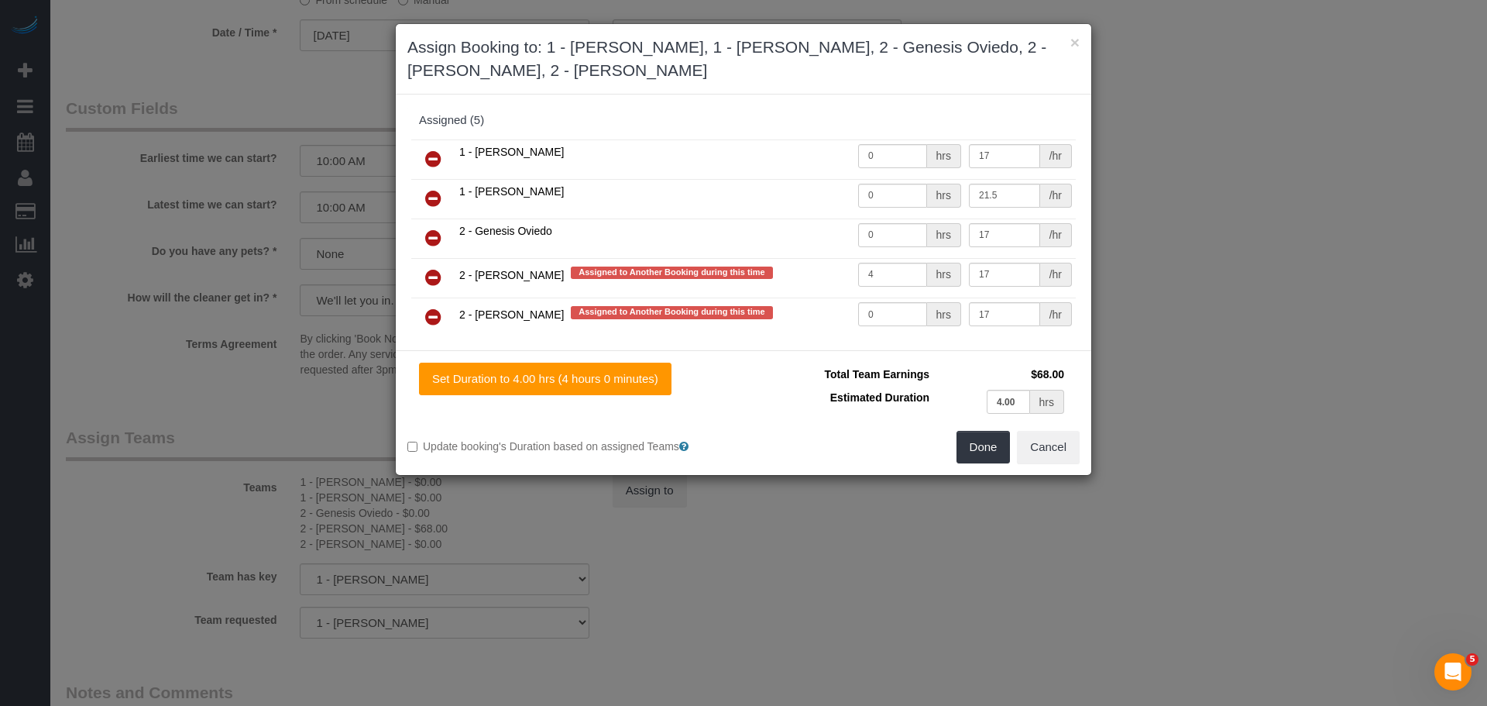
drag, startPoint x: 431, startPoint y: 272, endPoint x: 448, endPoint y: 275, distance: 17.3
click at [431, 272] on icon at bounding box center [433, 277] width 16 height 19
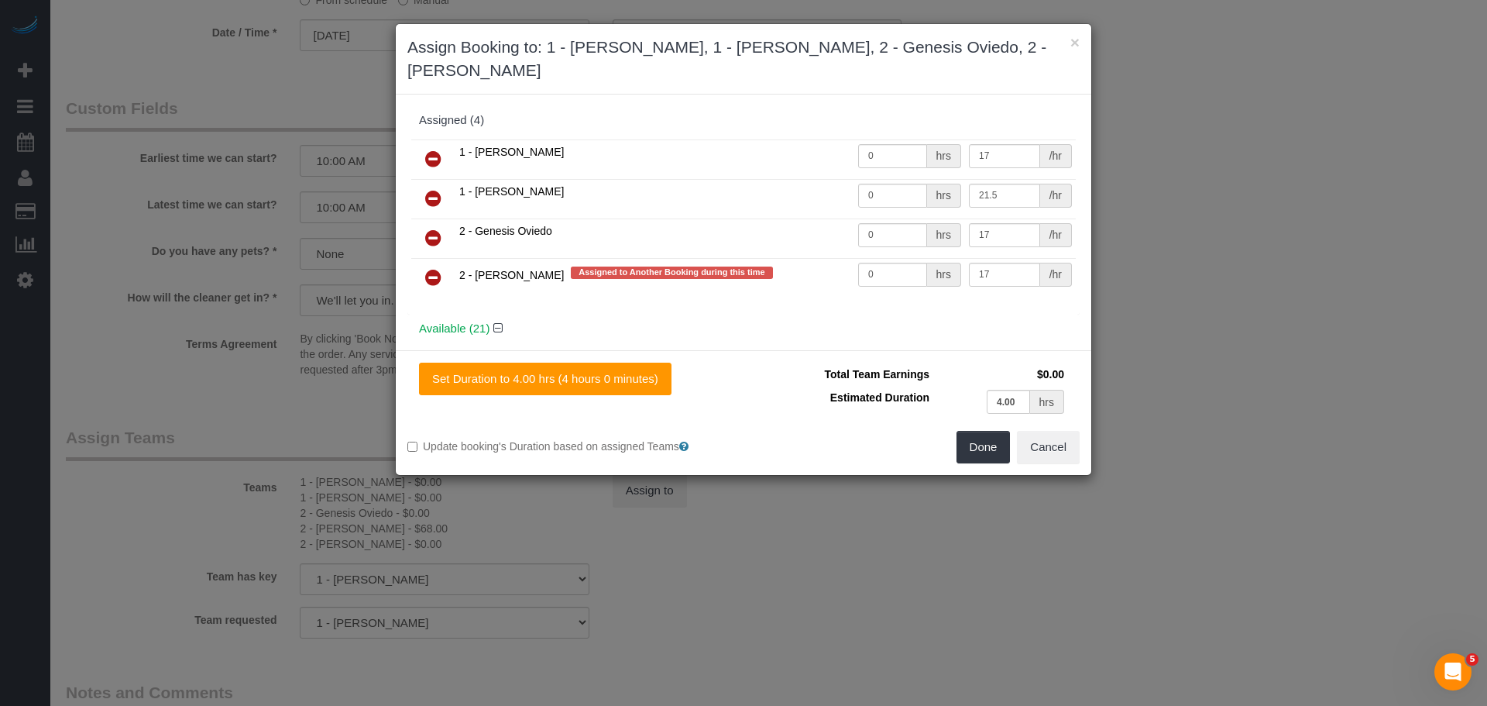
click at [433, 275] on icon at bounding box center [433, 277] width 16 height 19
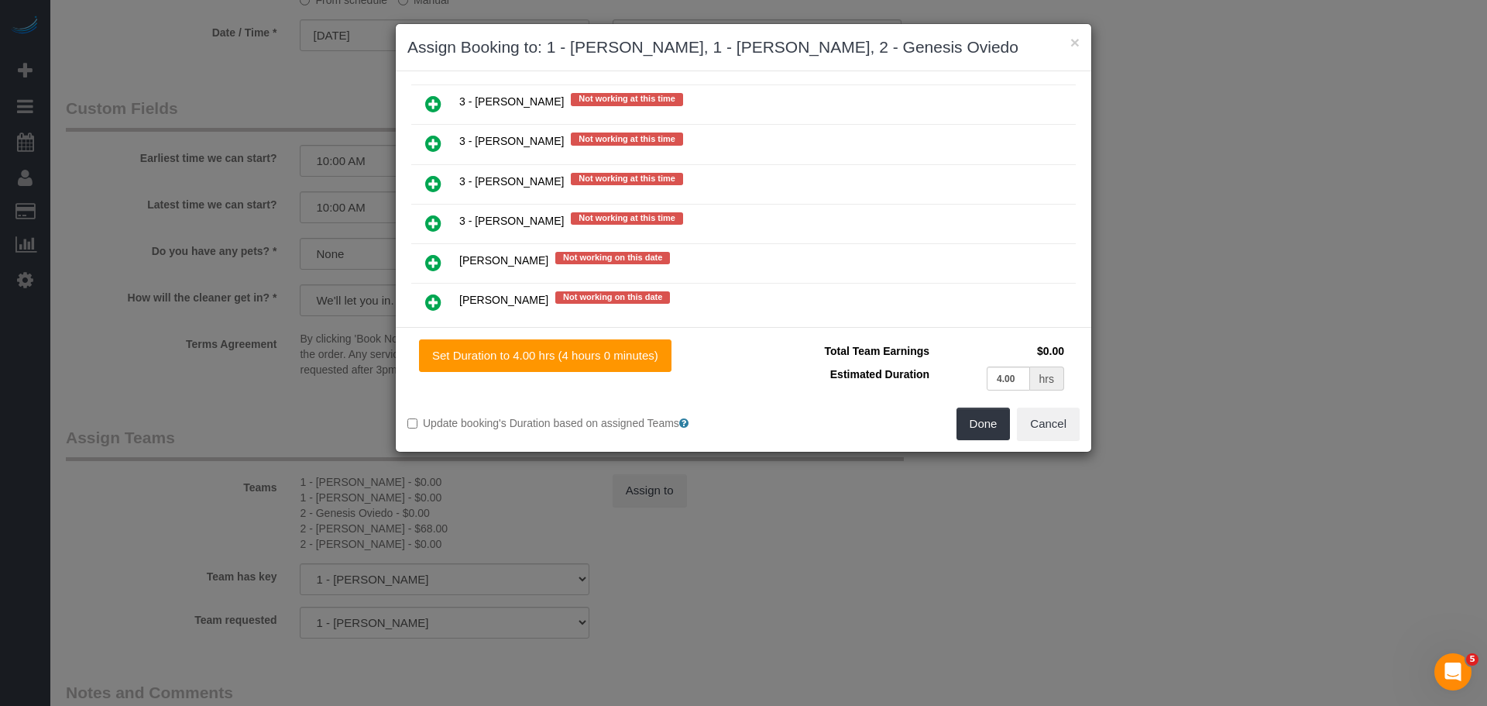
scroll to position [2401, 0]
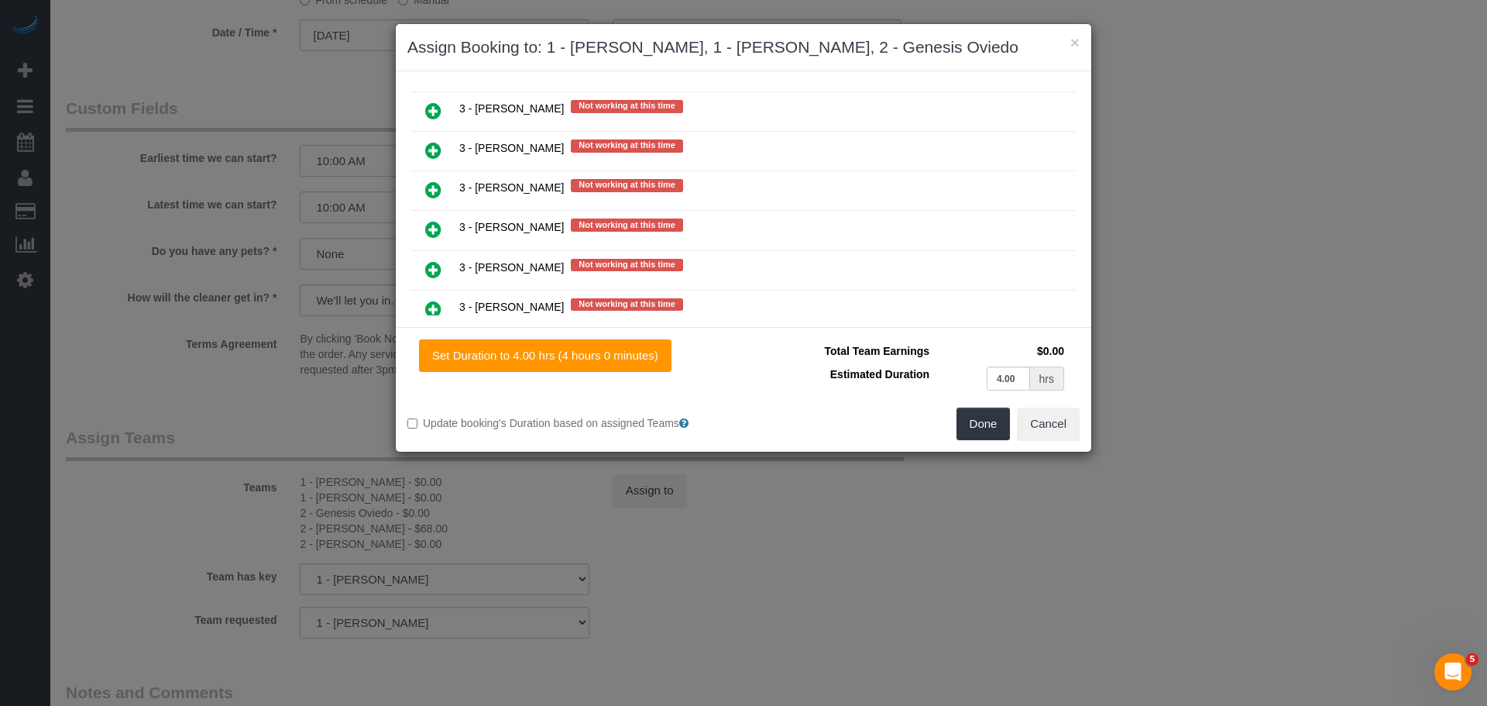
click at [433, 187] on icon at bounding box center [433, 189] width 16 height 19
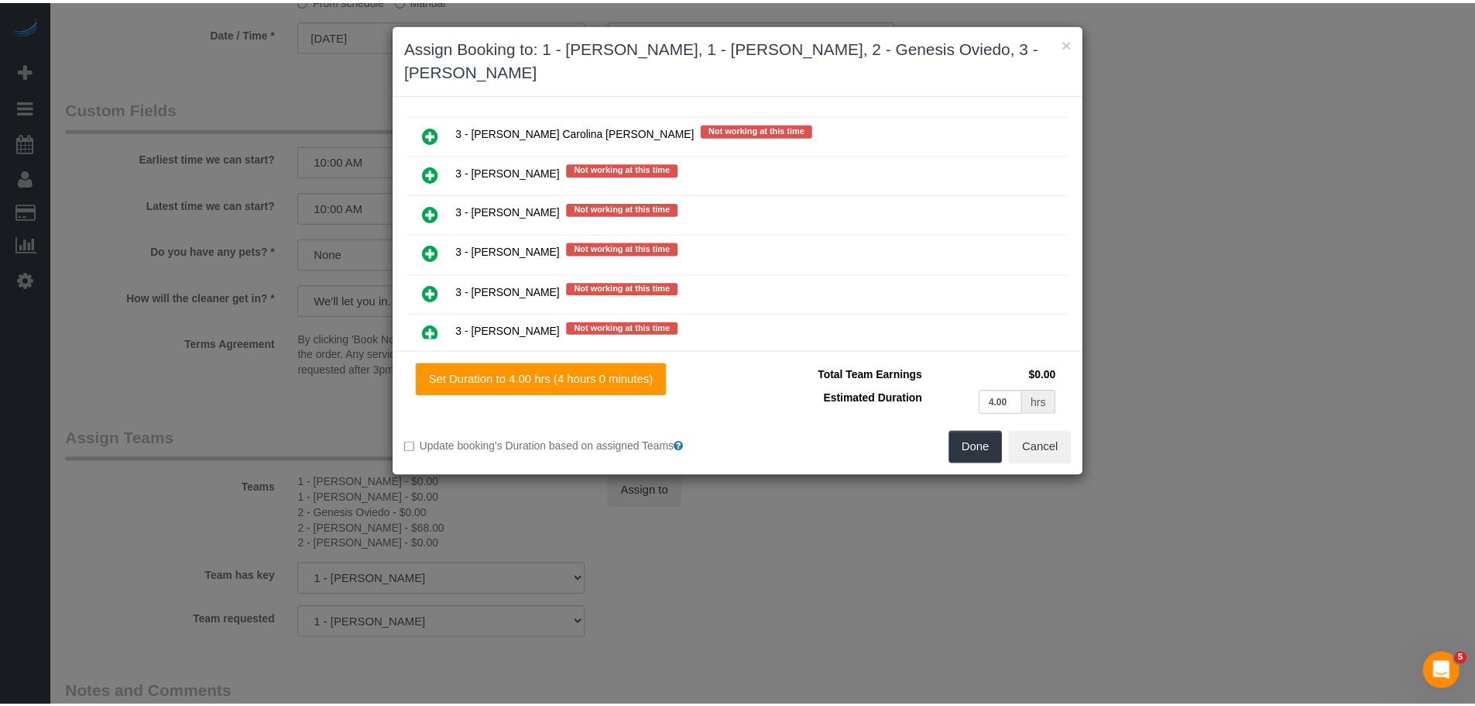
scroll to position [2440, 0]
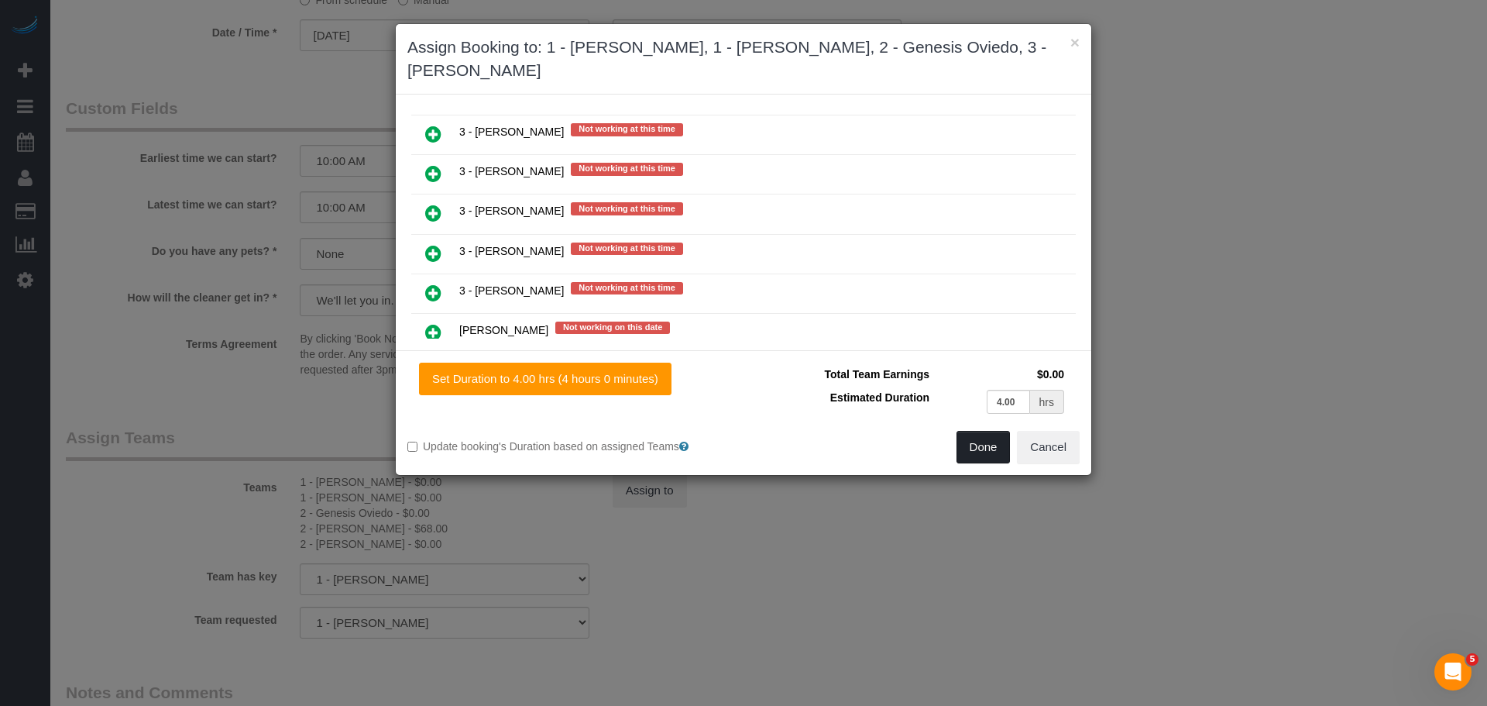
click at [988, 456] on button "Done" at bounding box center [983, 447] width 54 height 33
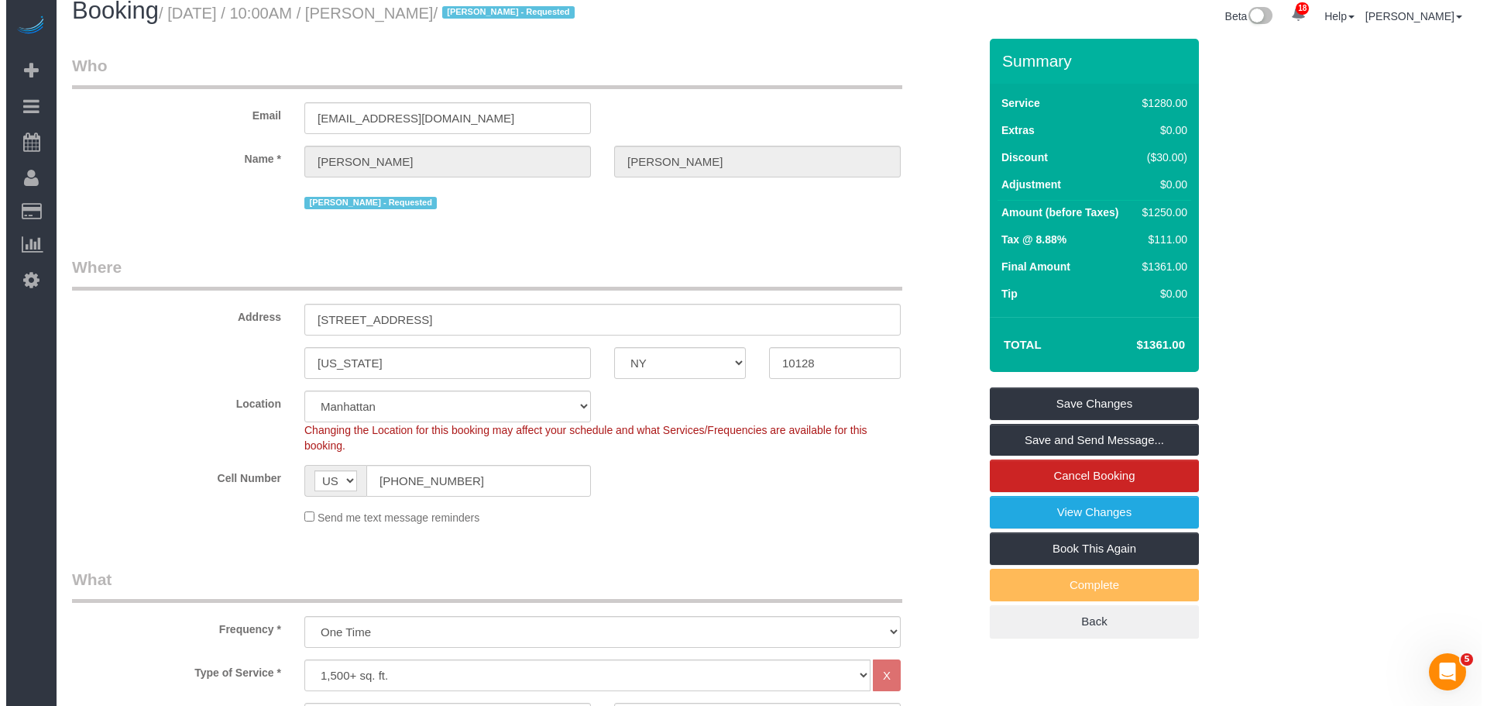
scroll to position [0, 0]
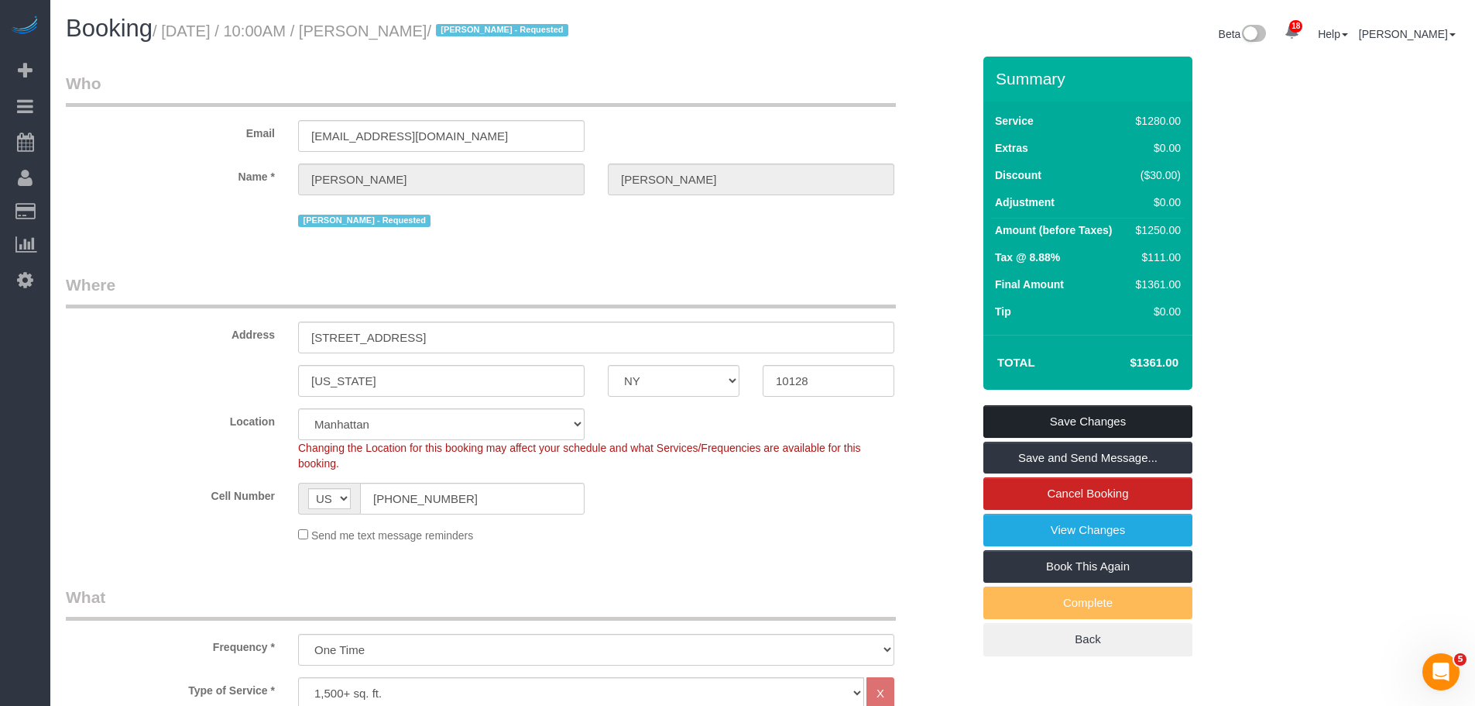
drag, startPoint x: 1119, startPoint y: 412, endPoint x: 1052, endPoint y: 413, distance: 66.6
click at [1119, 411] on link "Save Changes" at bounding box center [1088, 421] width 209 height 33
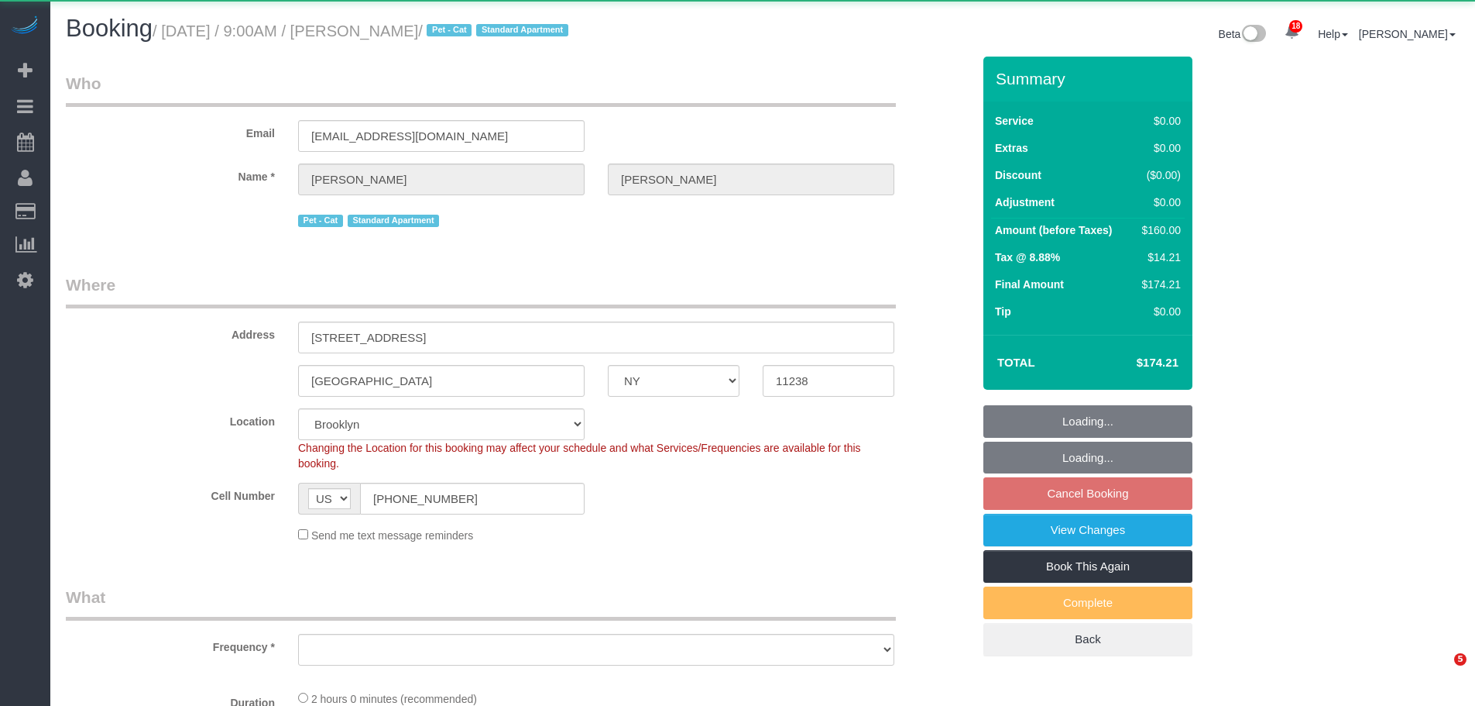
select select "NY"
select select "string:stripe-pm_1S738L4VGloSiKo7MgG3Xyop"
select select "number:57"
select select "number:73"
select select "number:14"
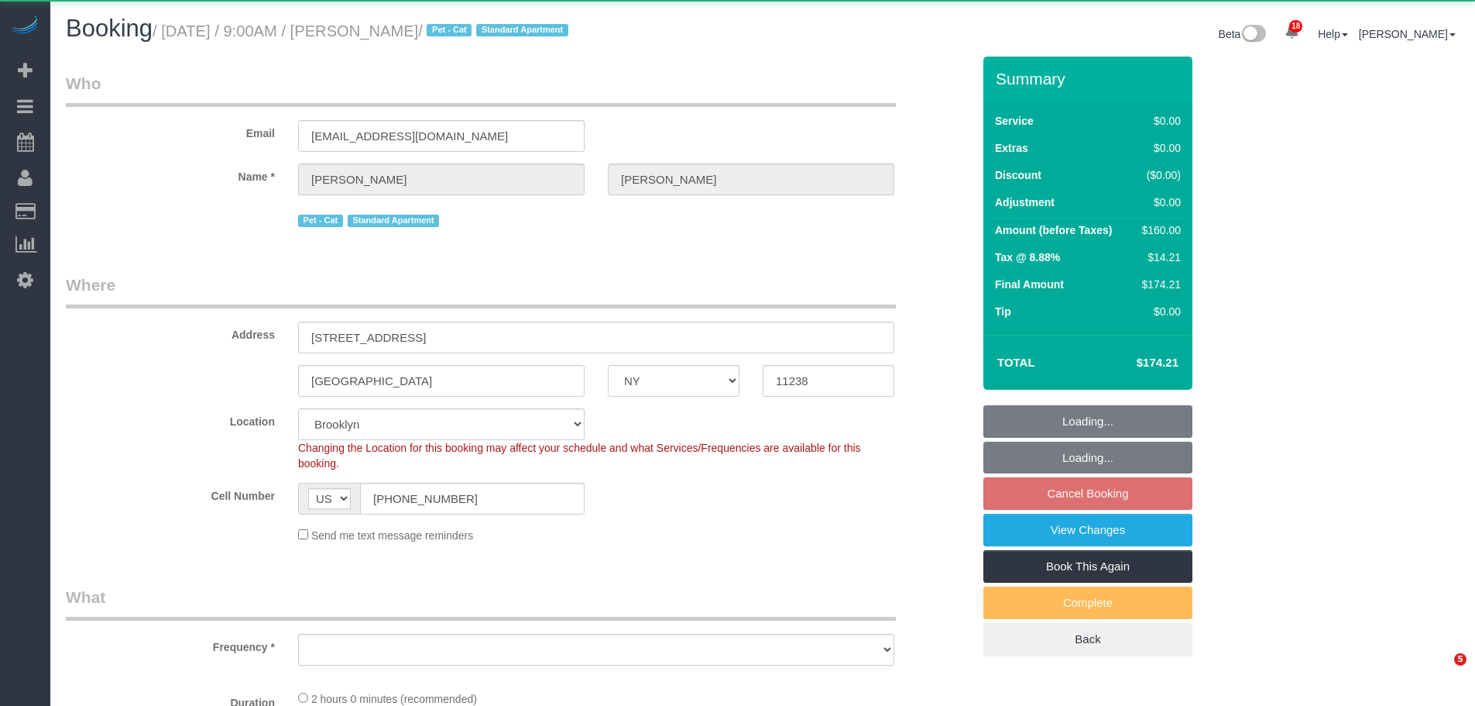
select select "number:5"
select select "object:932"
select select "spot2"
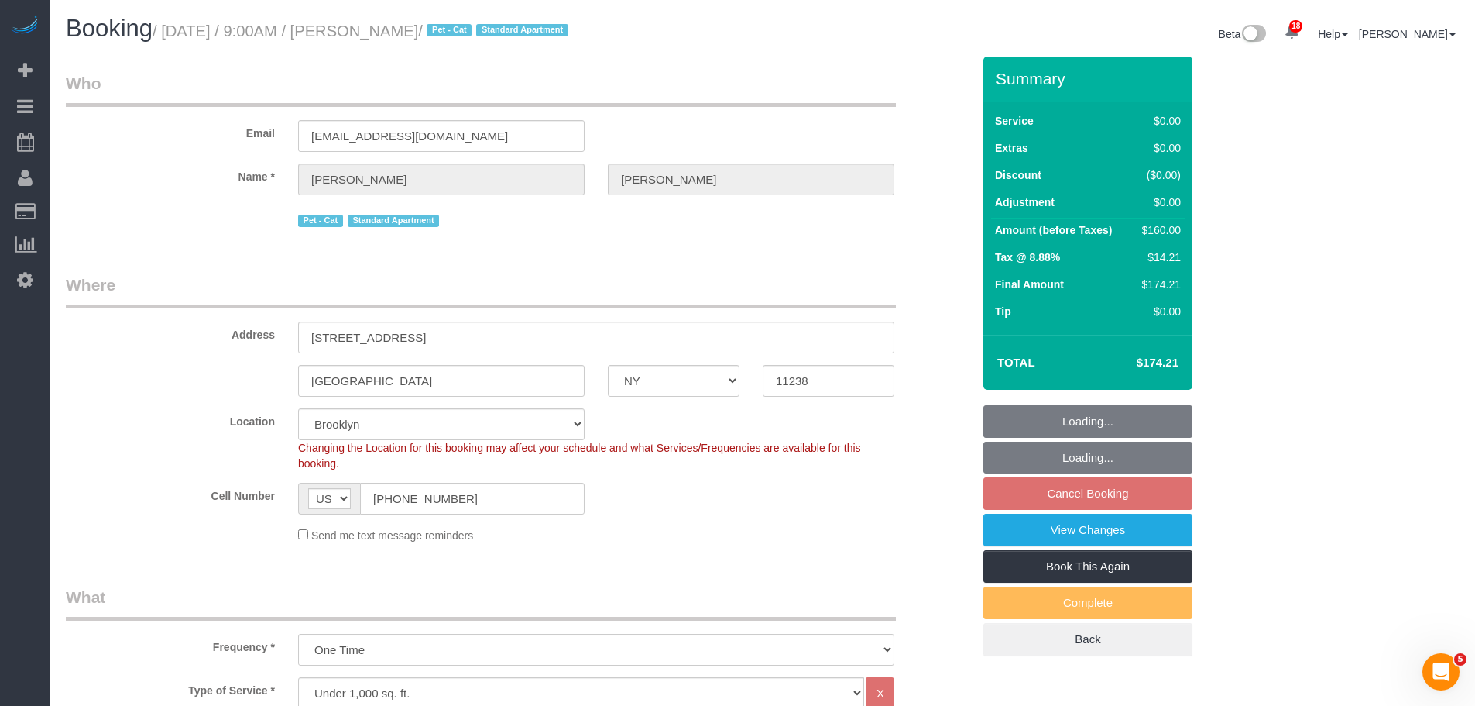
select select "object:1420"
select select "1"
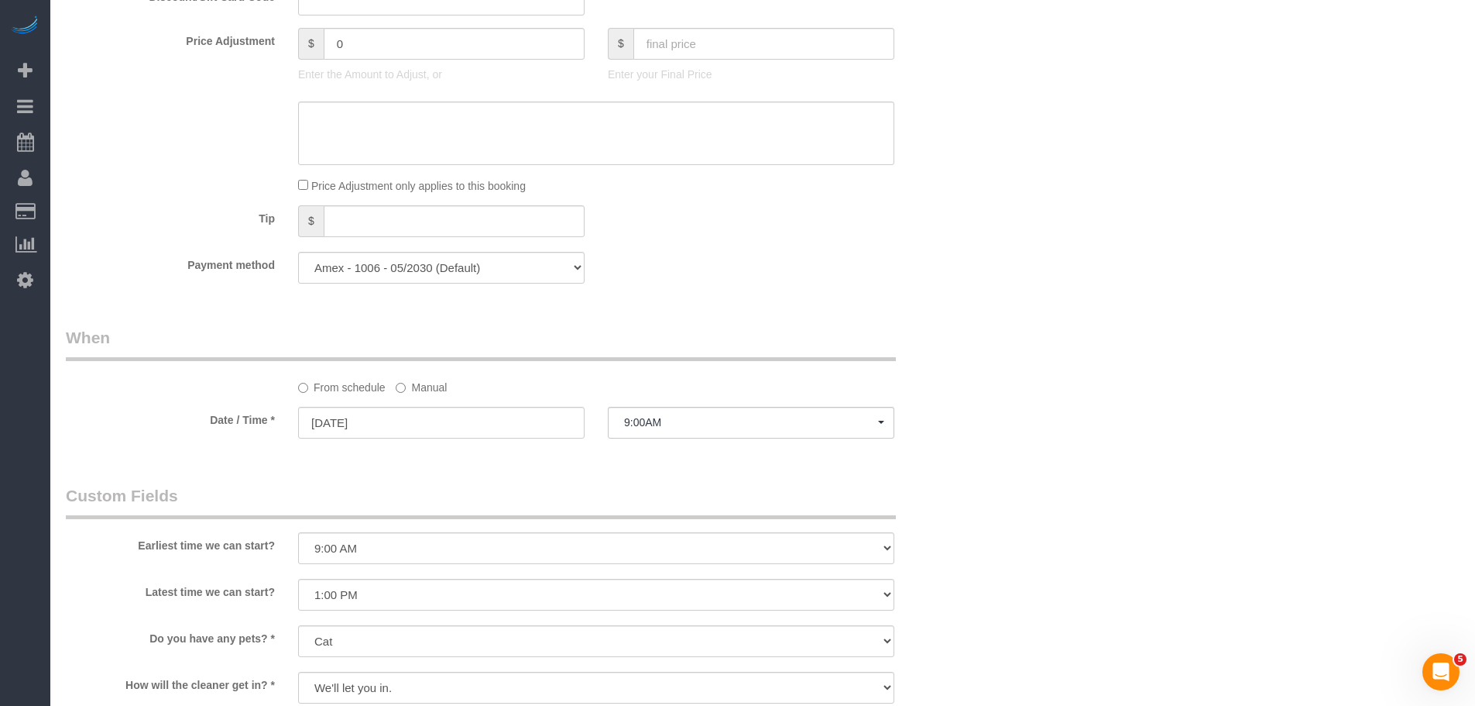
scroll to position [1781, 0]
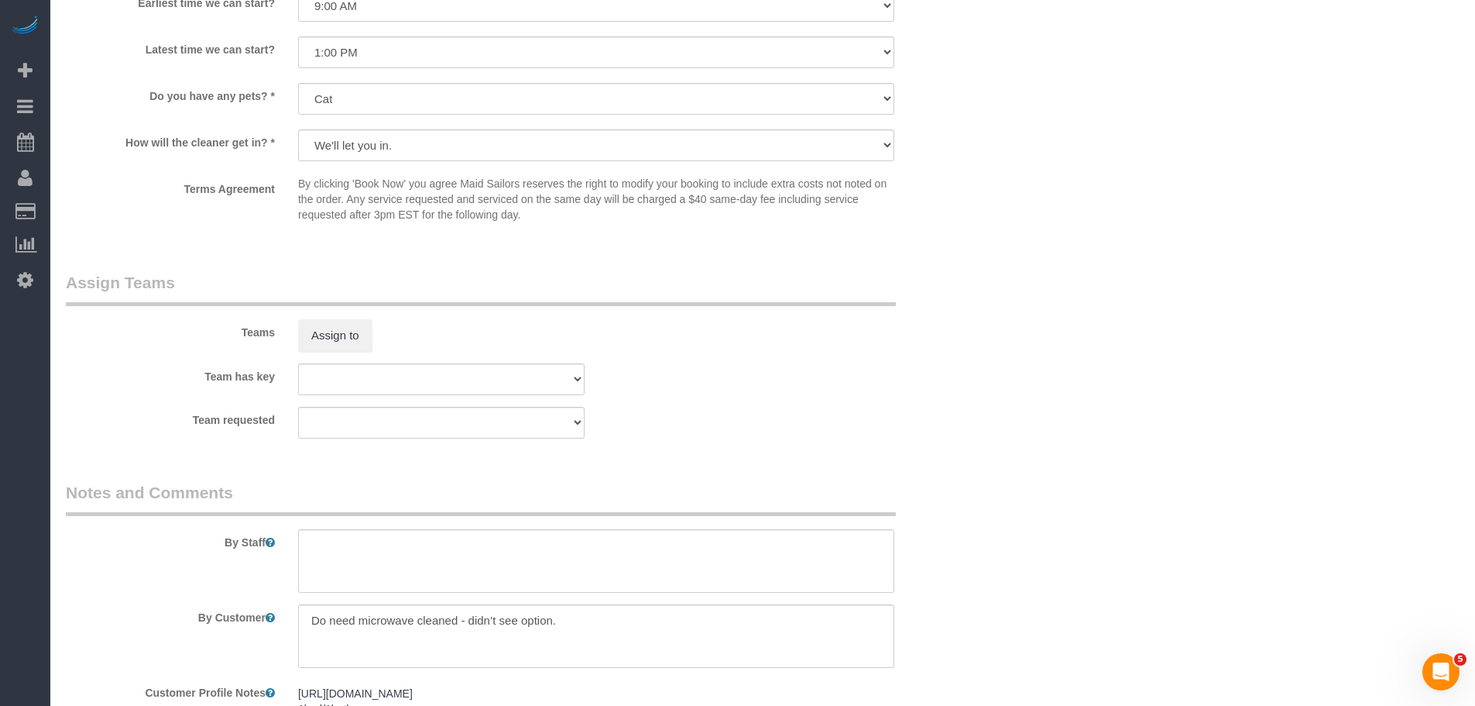
click at [955, 314] on div "Teams Assign to" at bounding box center [518, 311] width 929 height 81
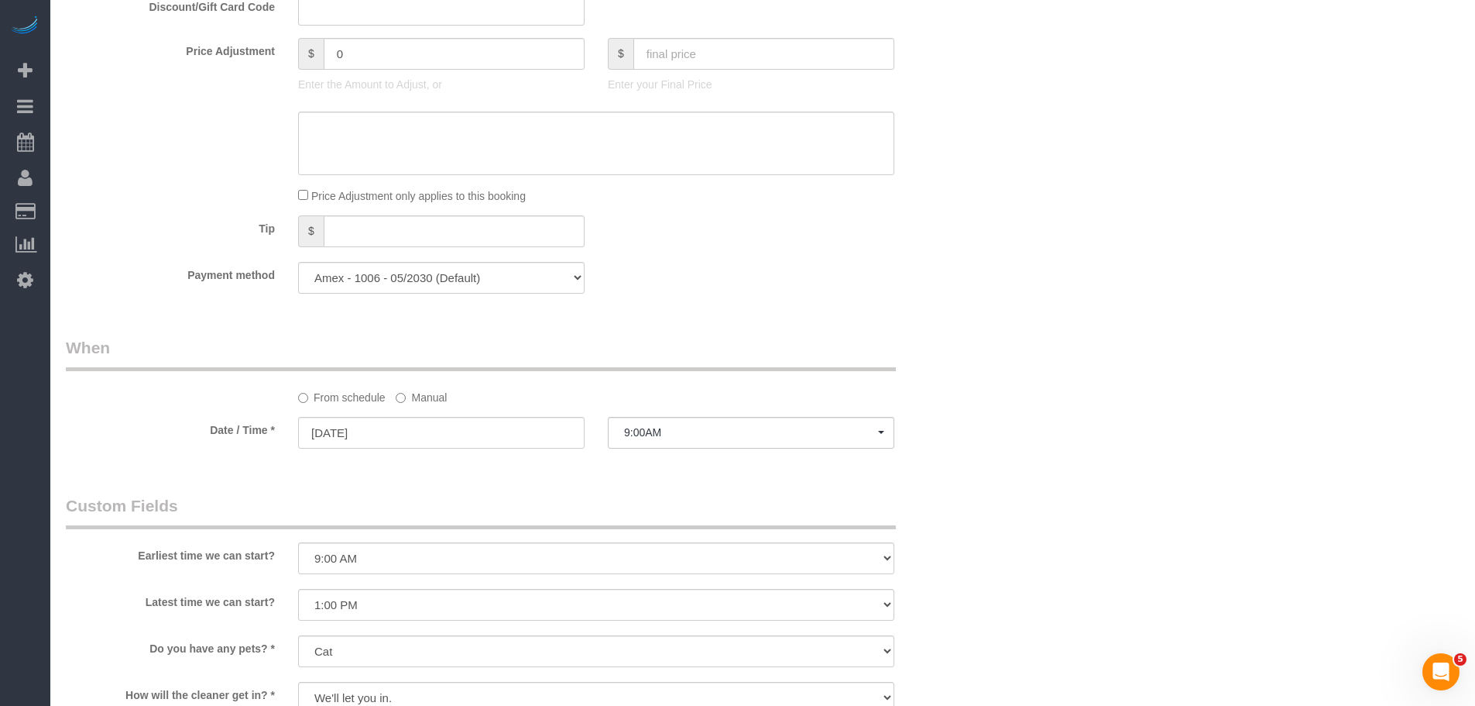
scroll to position [1084, 0]
